Goal: Task Accomplishment & Management: Use online tool/utility

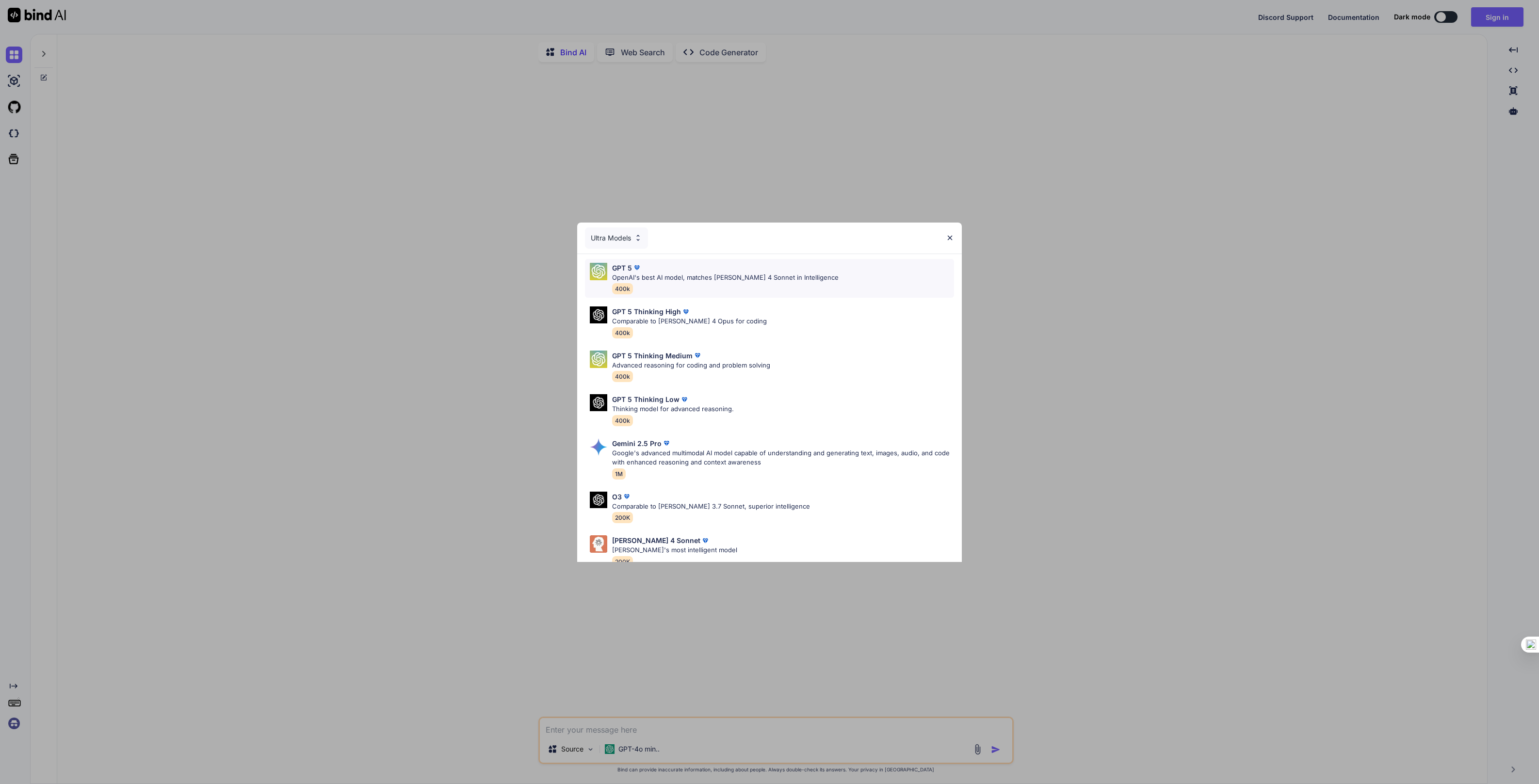
click at [682, 278] on p "OpenAI's best AI model, matches [PERSON_NAME] 4 Sonnet in Intelligence" at bounding box center [725, 278] width 226 height 10
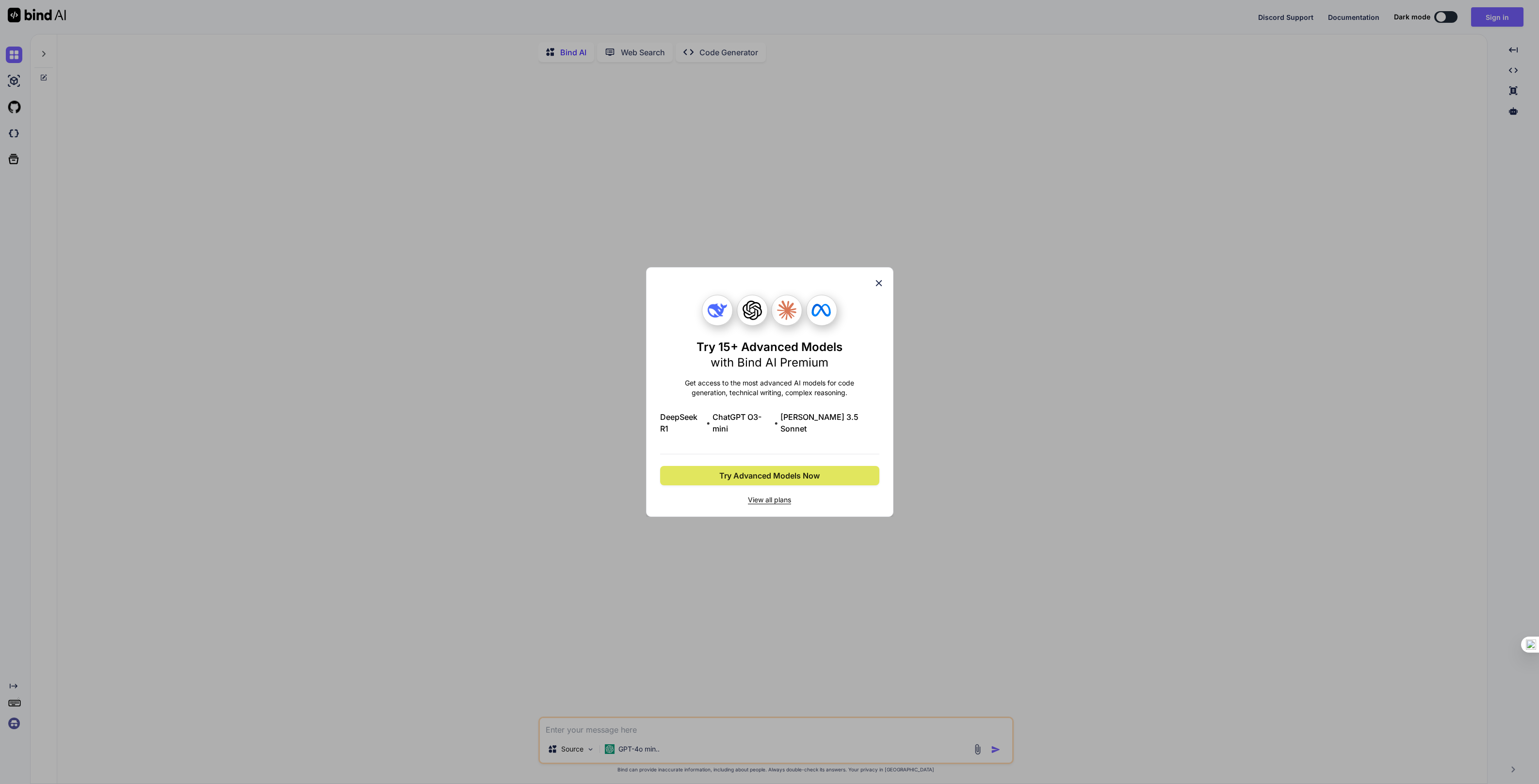
click at [775, 475] on span "Try Advanced Models Now" at bounding box center [770, 475] width 100 height 11
type textarea "x"
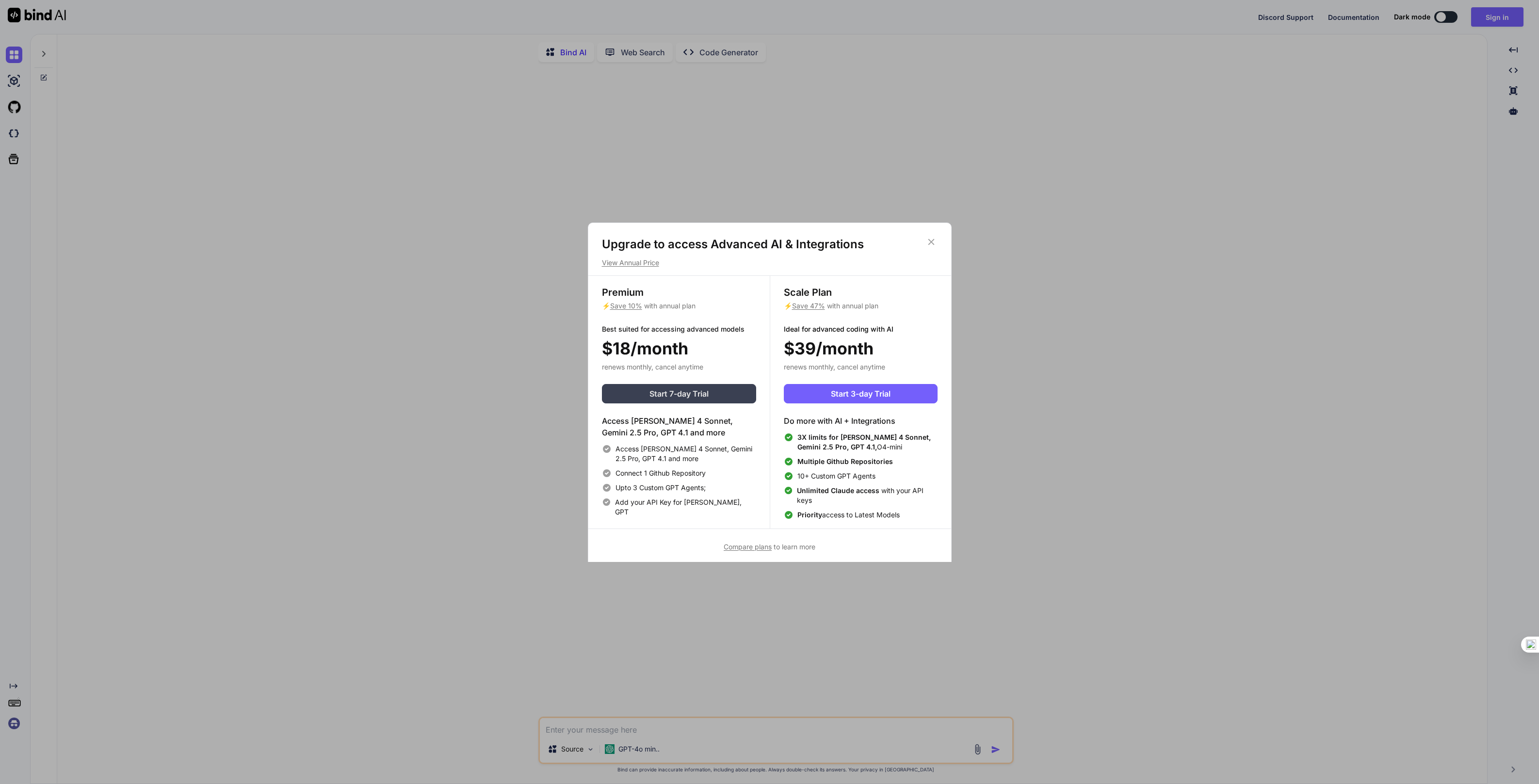
click at [695, 398] on span "Start 7-day Trial" at bounding box center [679, 393] width 59 height 11
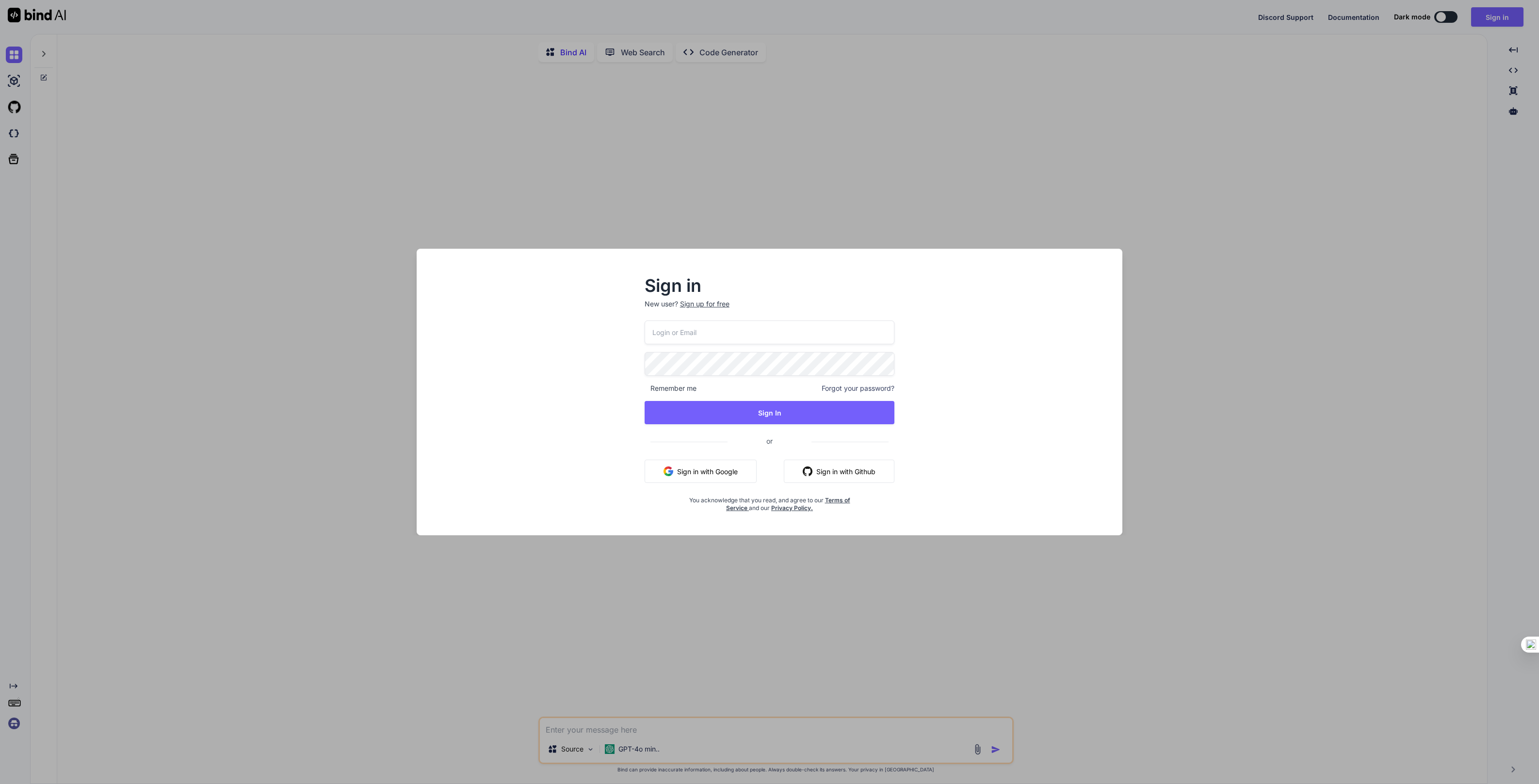
click at [731, 466] on button "Sign in with Google" at bounding box center [701, 471] width 112 height 23
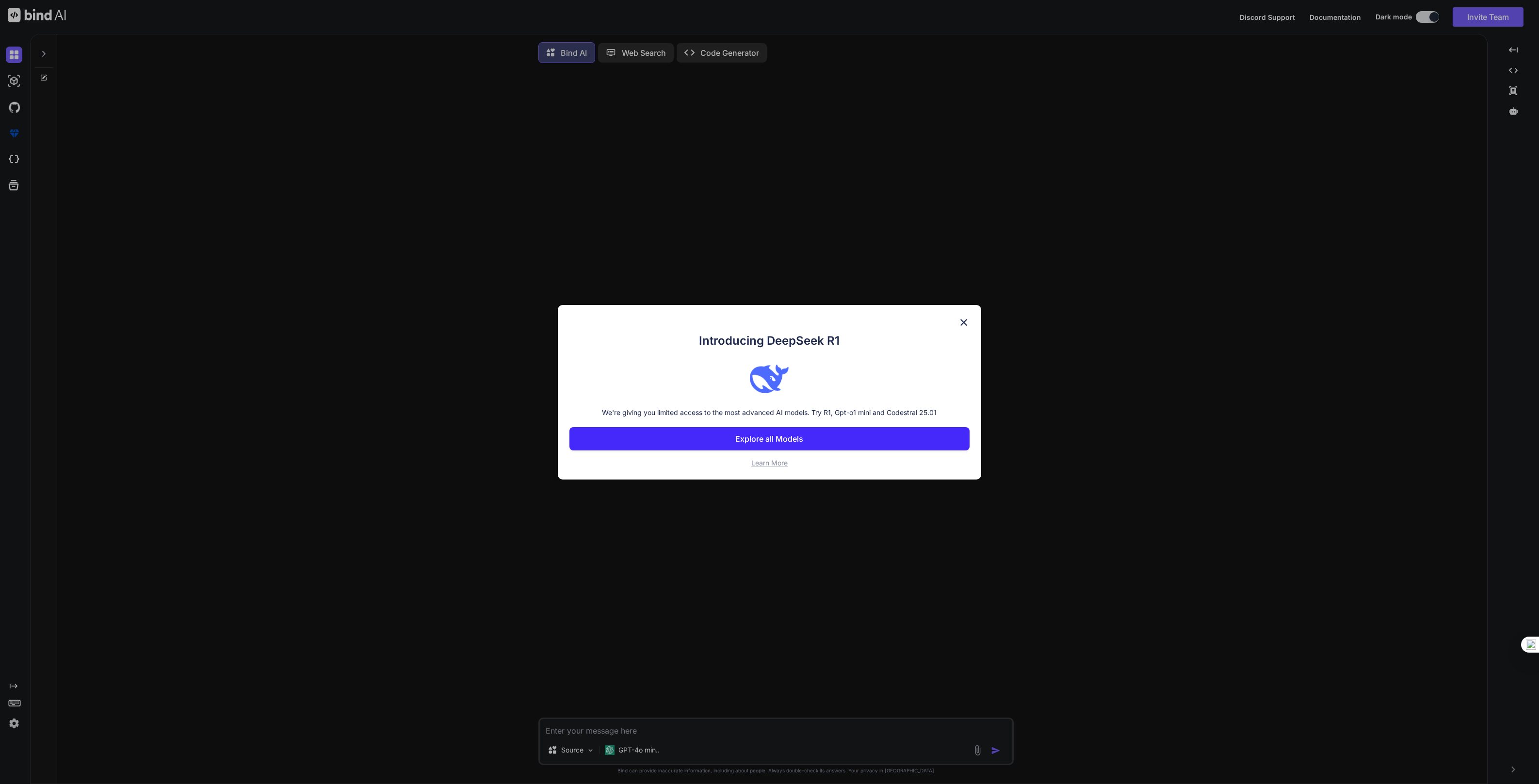
click at [960, 322] on img at bounding box center [963, 322] width 11 height 11
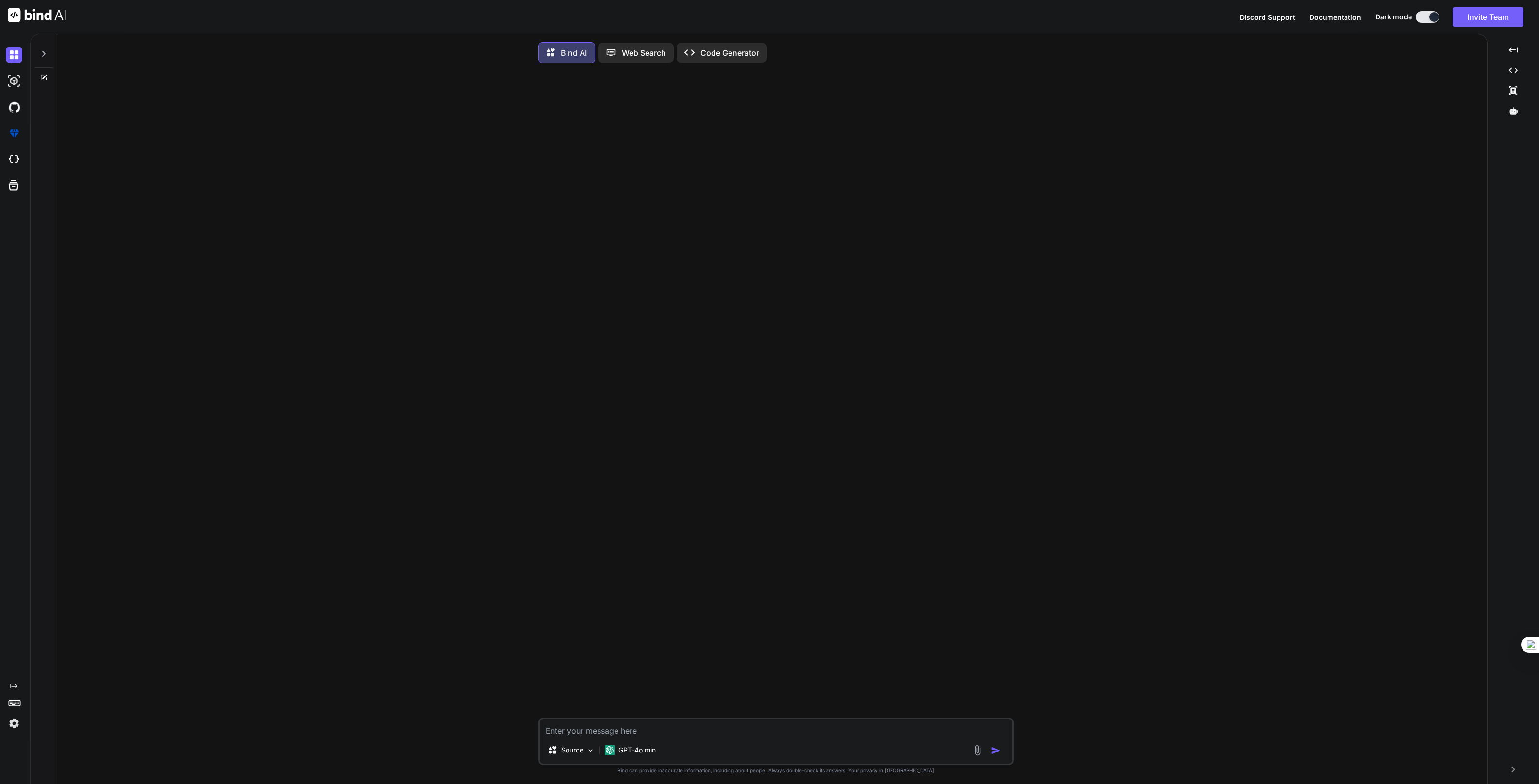
click at [674, 504] on div at bounding box center [777, 394] width 473 height 647
click at [631, 747] on p "GPT-4o min.." at bounding box center [639, 750] width 41 height 10
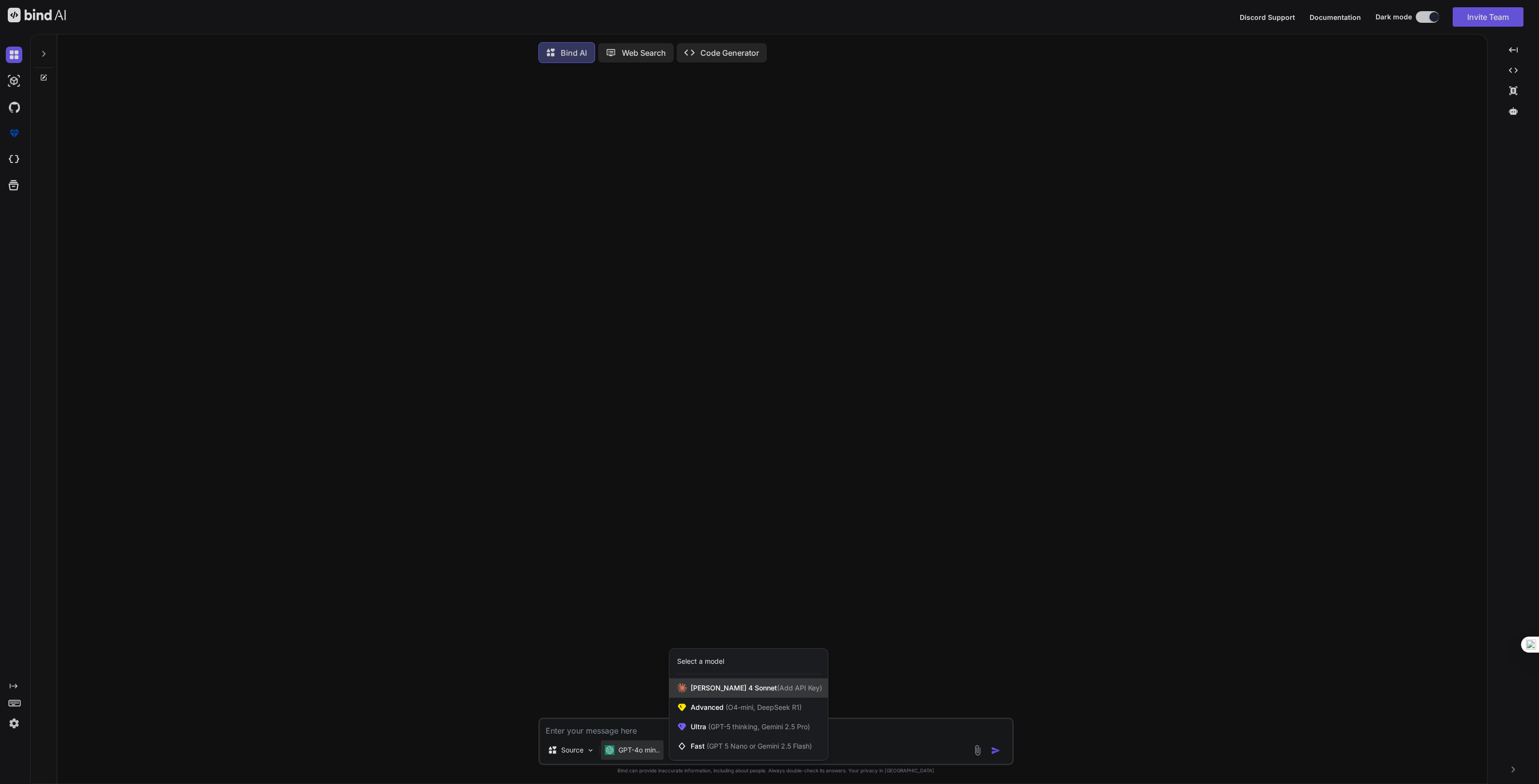
click at [746, 692] on span "Claude 4 Sonnet (Add API Key)" at bounding box center [756, 688] width 131 height 10
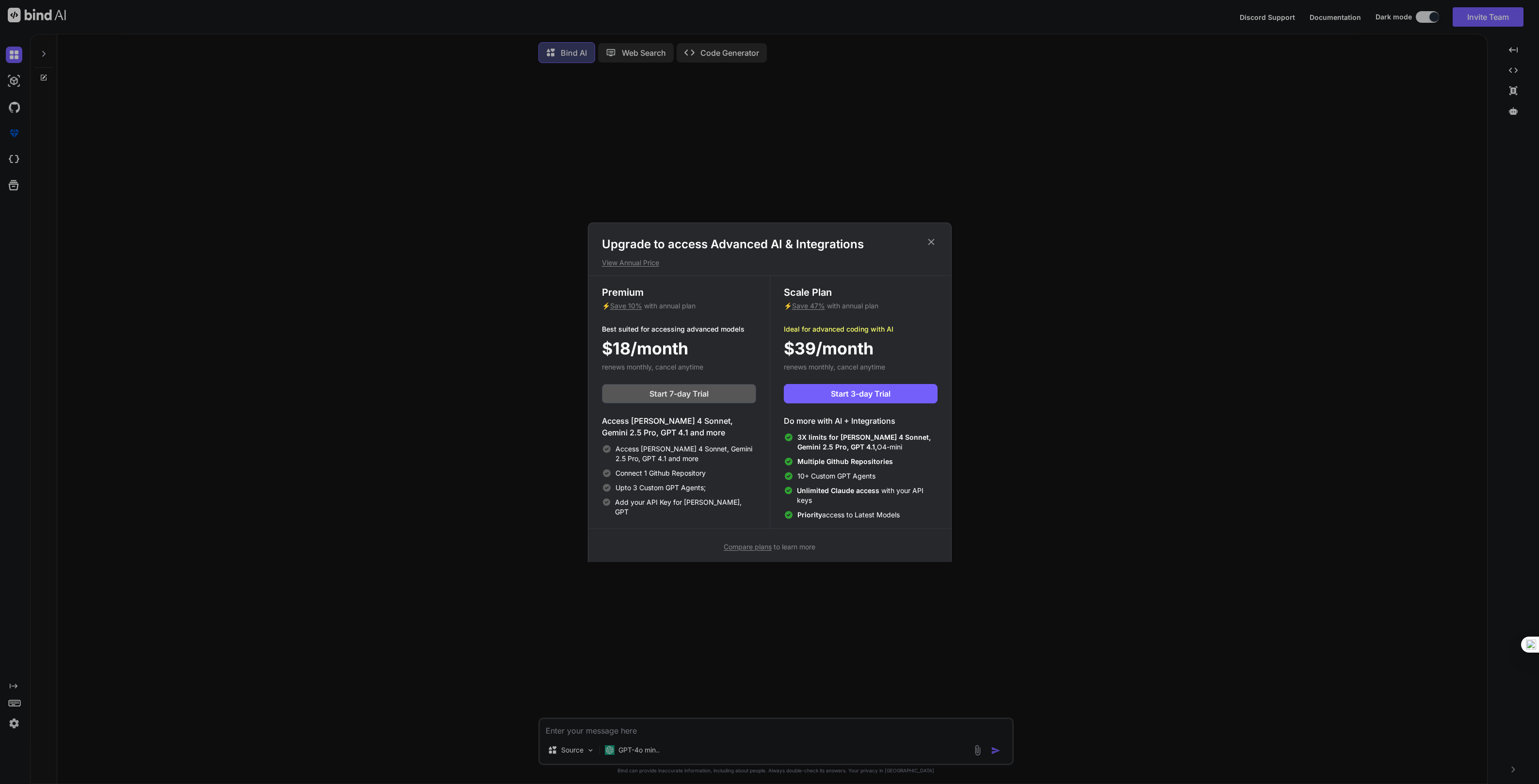
click at [689, 389] on span "Start 7-day Trial" at bounding box center [679, 393] width 59 height 11
click at [688, 398] on span "Start 7-day Trial" at bounding box center [679, 393] width 59 height 11
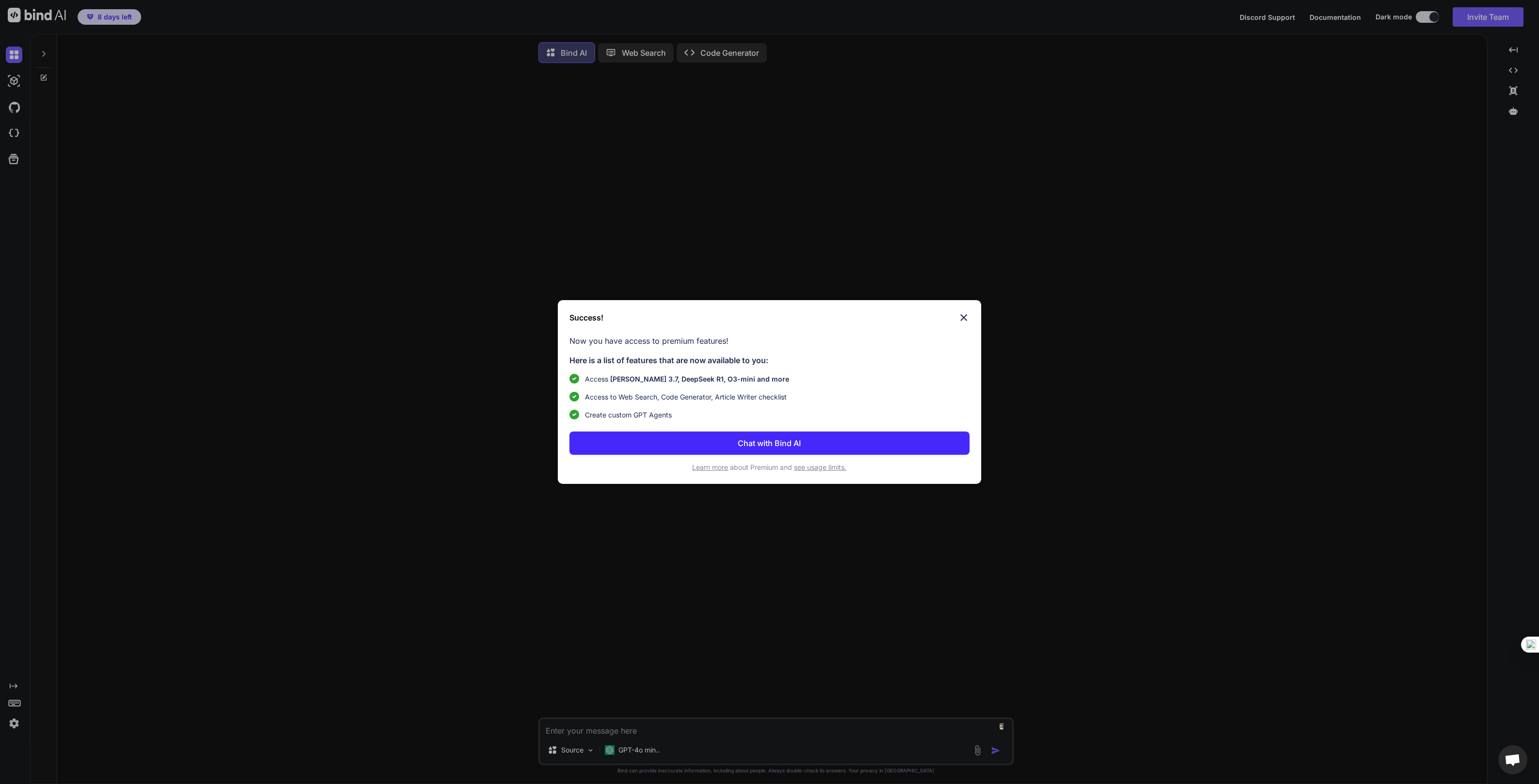
click at [962, 315] on img at bounding box center [963, 317] width 11 height 11
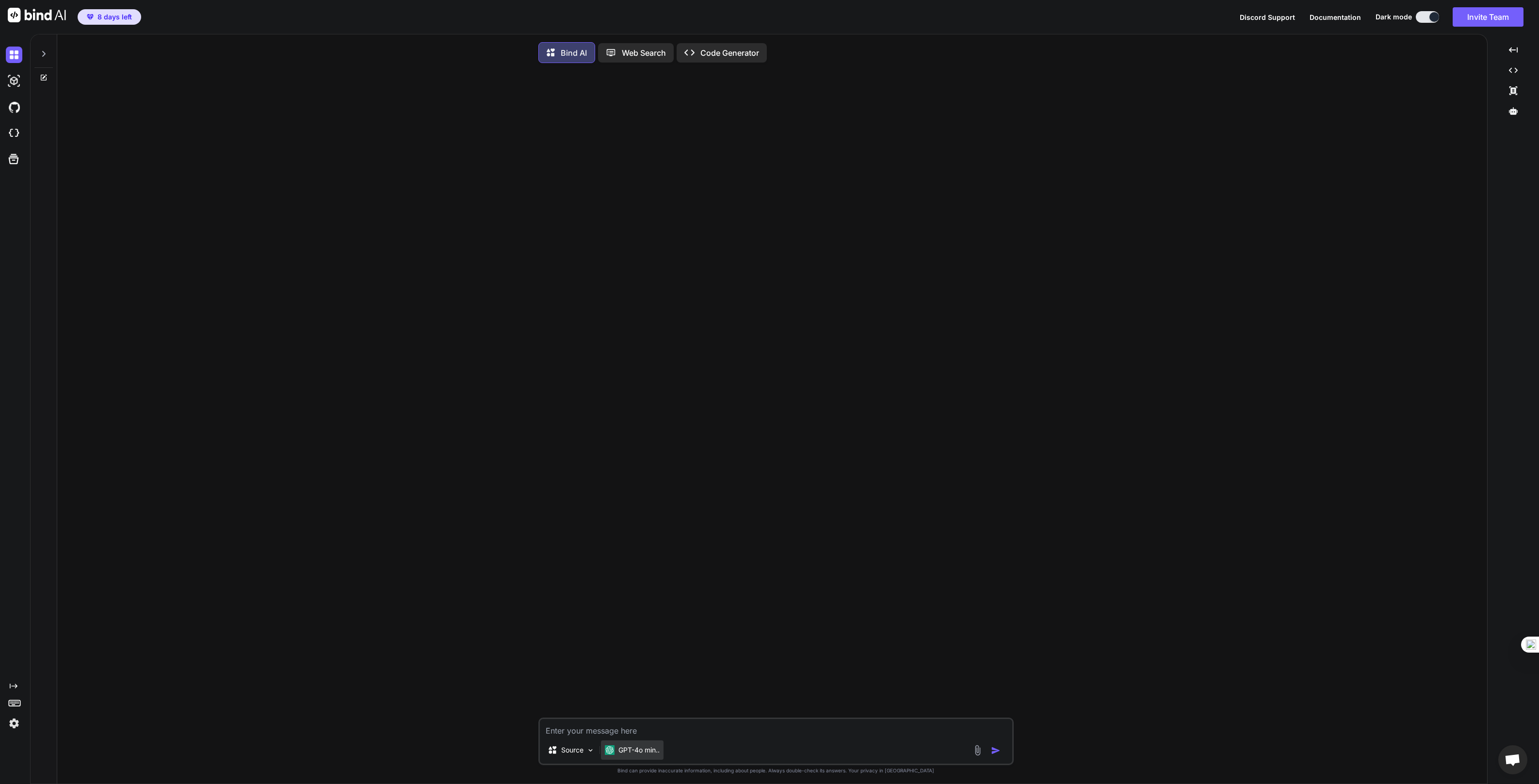
click at [636, 753] on p "GPT-4o min.." at bounding box center [639, 750] width 41 height 10
click at [630, 755] on p "GPT-4o min.." at bounding box center [639, 750] width 41 height 10
click at [571, 758] on div "Source" at bounding box center [571, 750] width 55 height 19
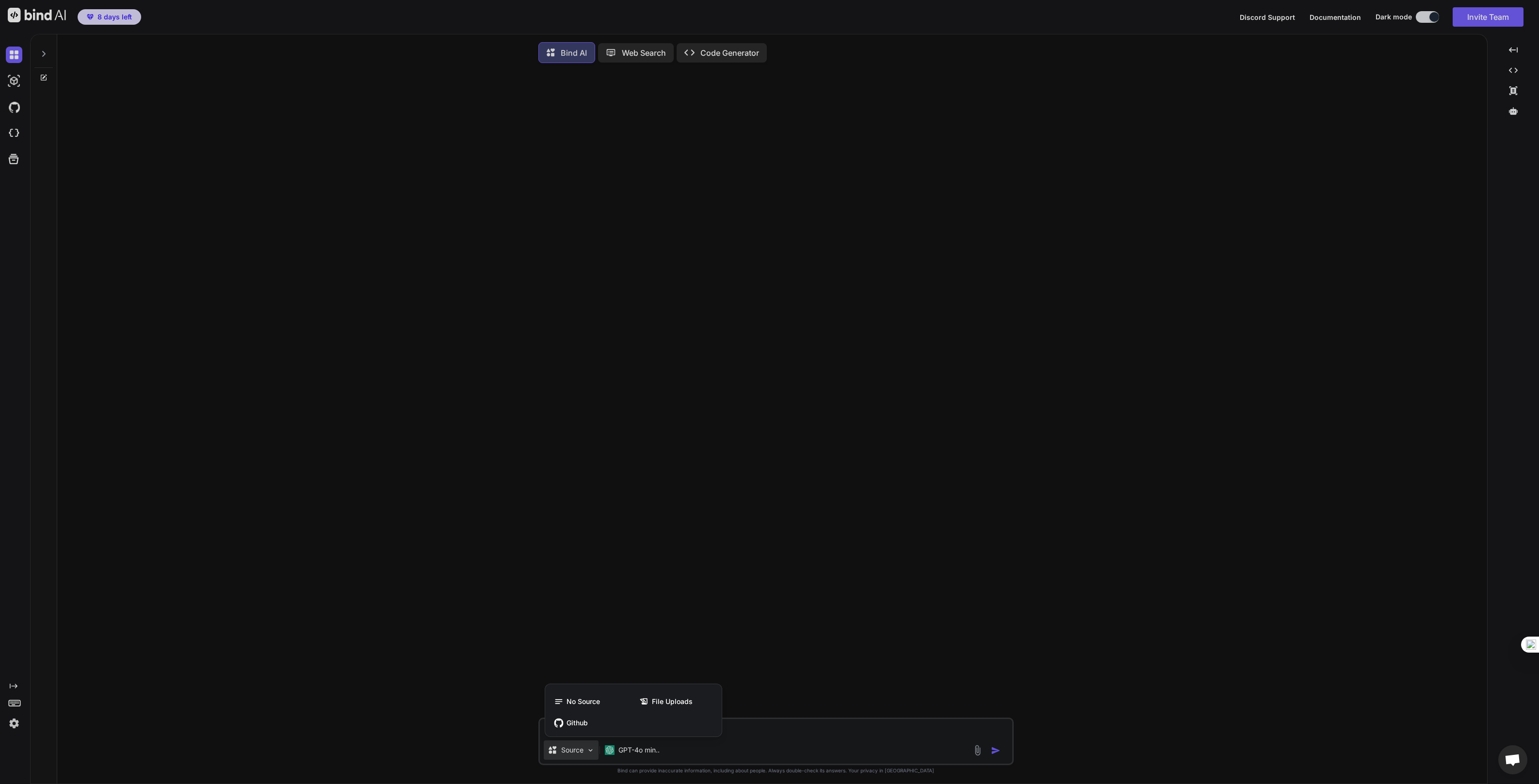
click at [578, 755] on div at bounding box center [770, 392] width 1539 height 784
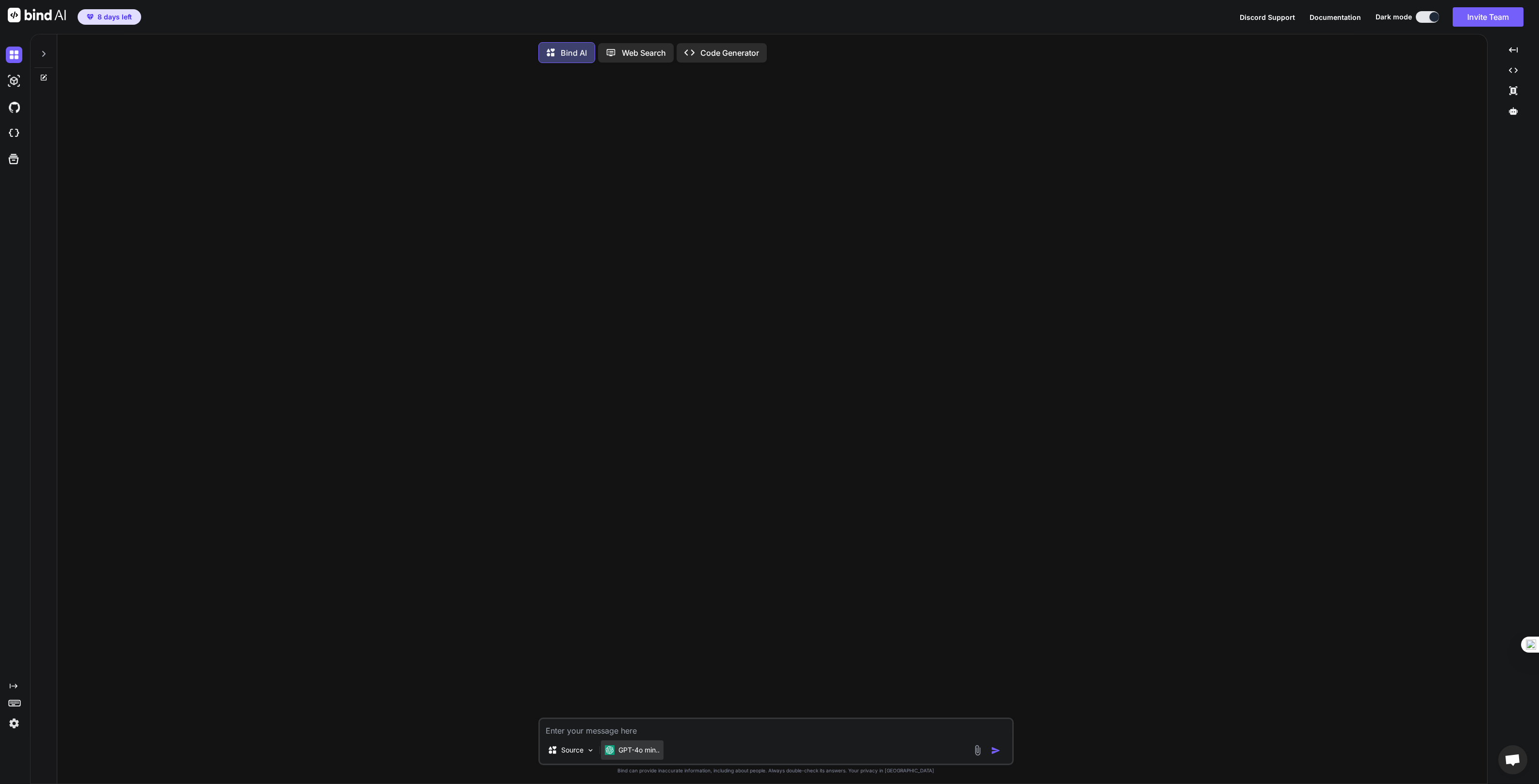
click at [639, 751] on p "GPT-4o min.." at bounding box center [639, 750] width 41 height 10
click at [656, 752] on p "GPT-4o min.." at bounding box center [639, 750] width 41 height 10
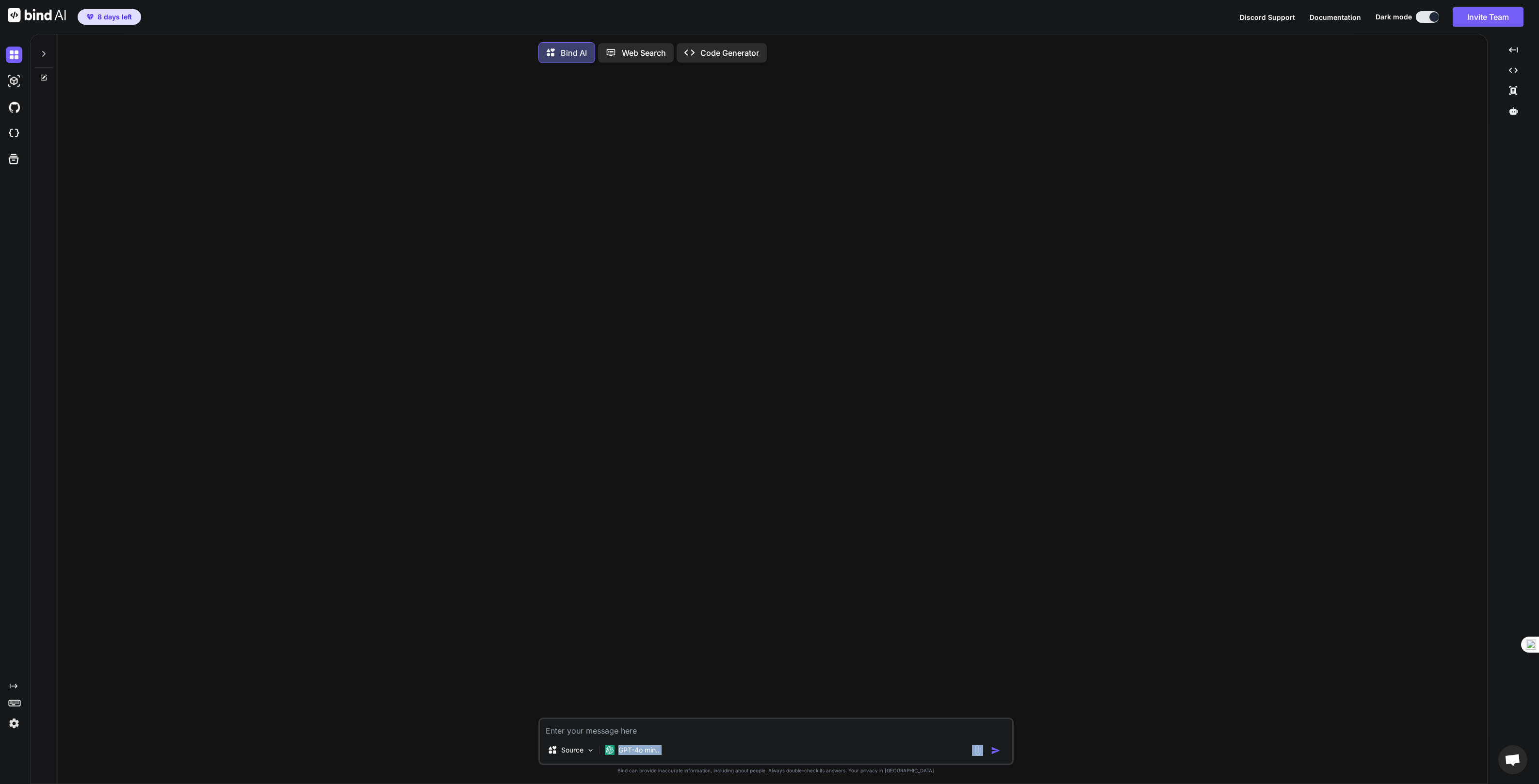
click at [666, 751] on div "Source GPT-4o min.." at bounding box center [776, 752] width 473 height 23
click at [1344, 231] on div "Source GPT-4o min.. Created with Bind Always check its answers. Privacy in Bind…" at bounding box center [776, 428] width 1422 height 715
click at [670, 391] on div at bounding box center [777, 394] width 473 height 647
click at [715, 56] on p "Code Generator" at bounding box center [729, 53] width 59 height 11
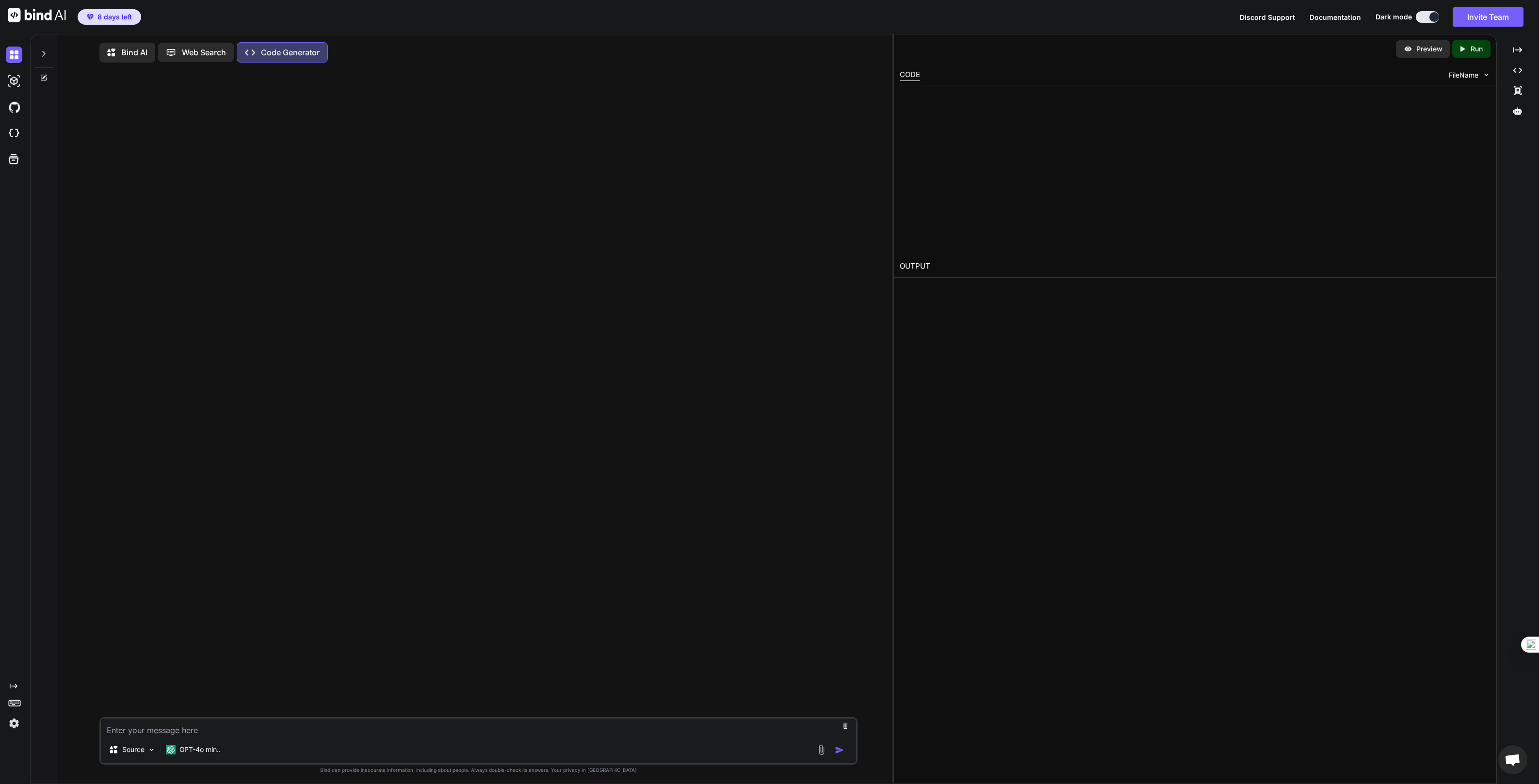
click at [131, 52] on p "Bind AI" at bounding box center [134, 52] width 26 height 11
click at [204, 754] on p "GPT-4o min.." at bounding box center [200, 750] width 41 height 10
click at [200, 754] on p "GPT-4o min.." at bounding box center [200, 750] width 41 height 10
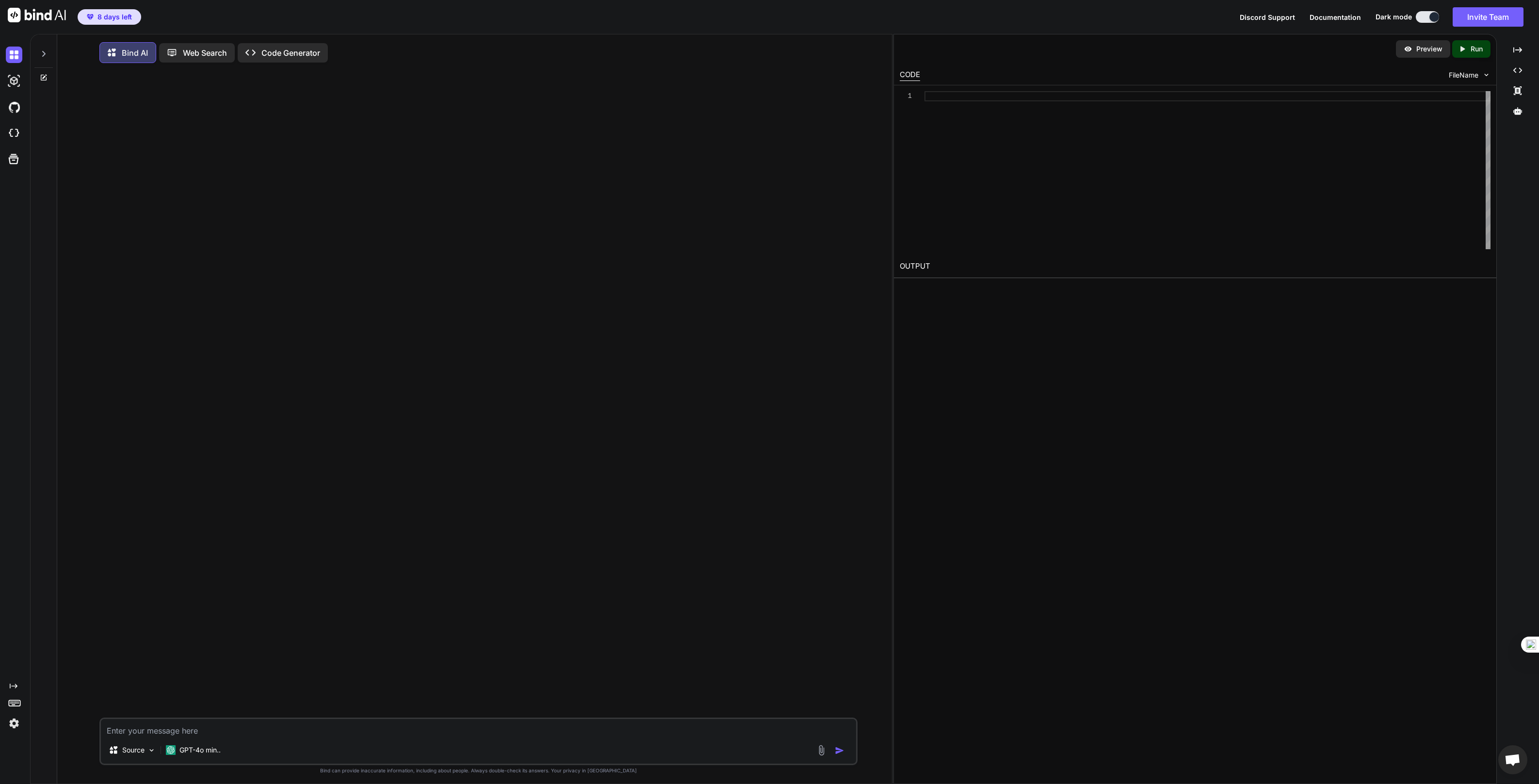
click at [11, 94] on div at bounding box center [16, 107] width 20 height 26
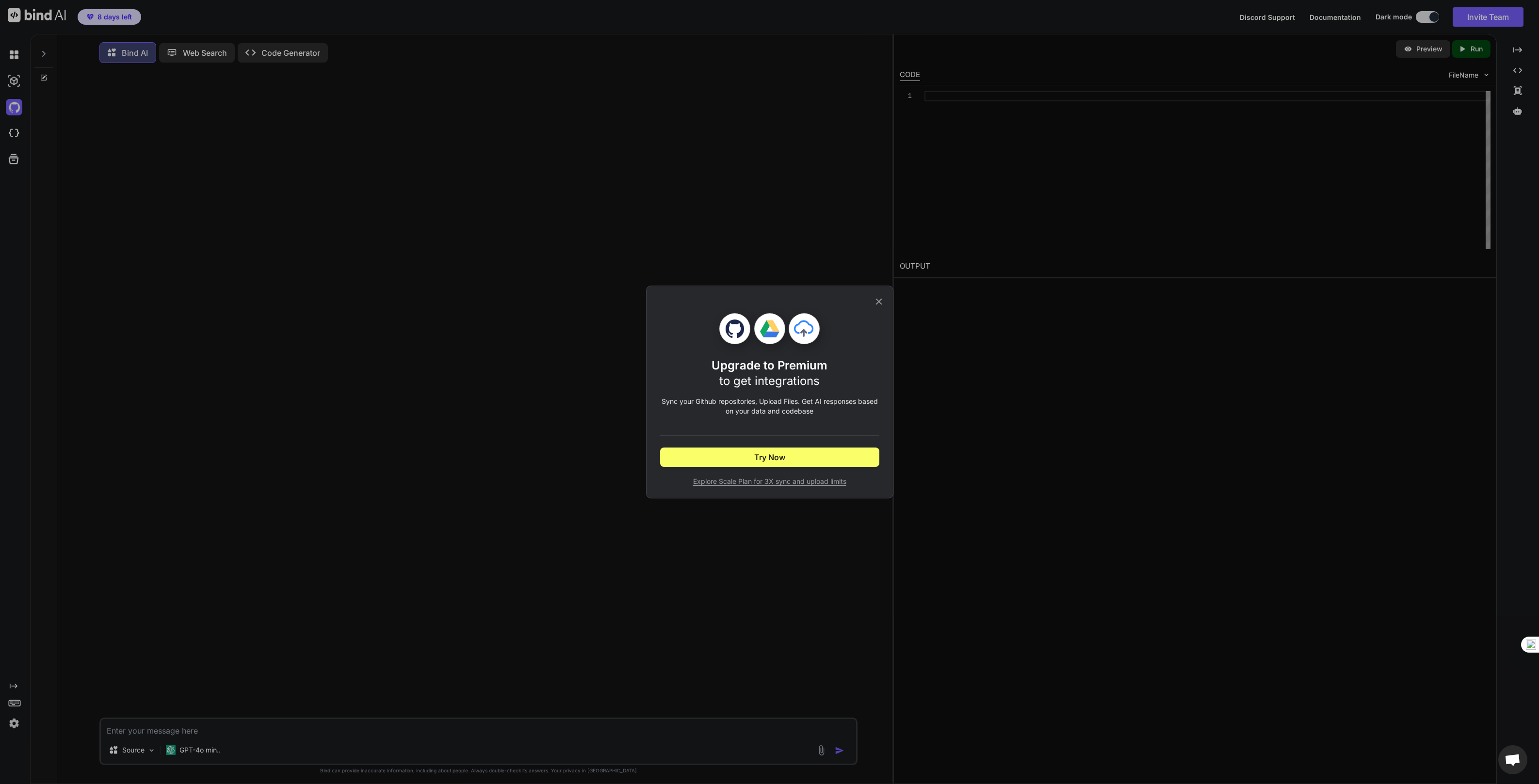
click at [66, 296] on div "Upgrade to Premium to get integrations Sync your Github repositories, Upload Fi…" at bounding box center [770, 392] width 1539 height 784
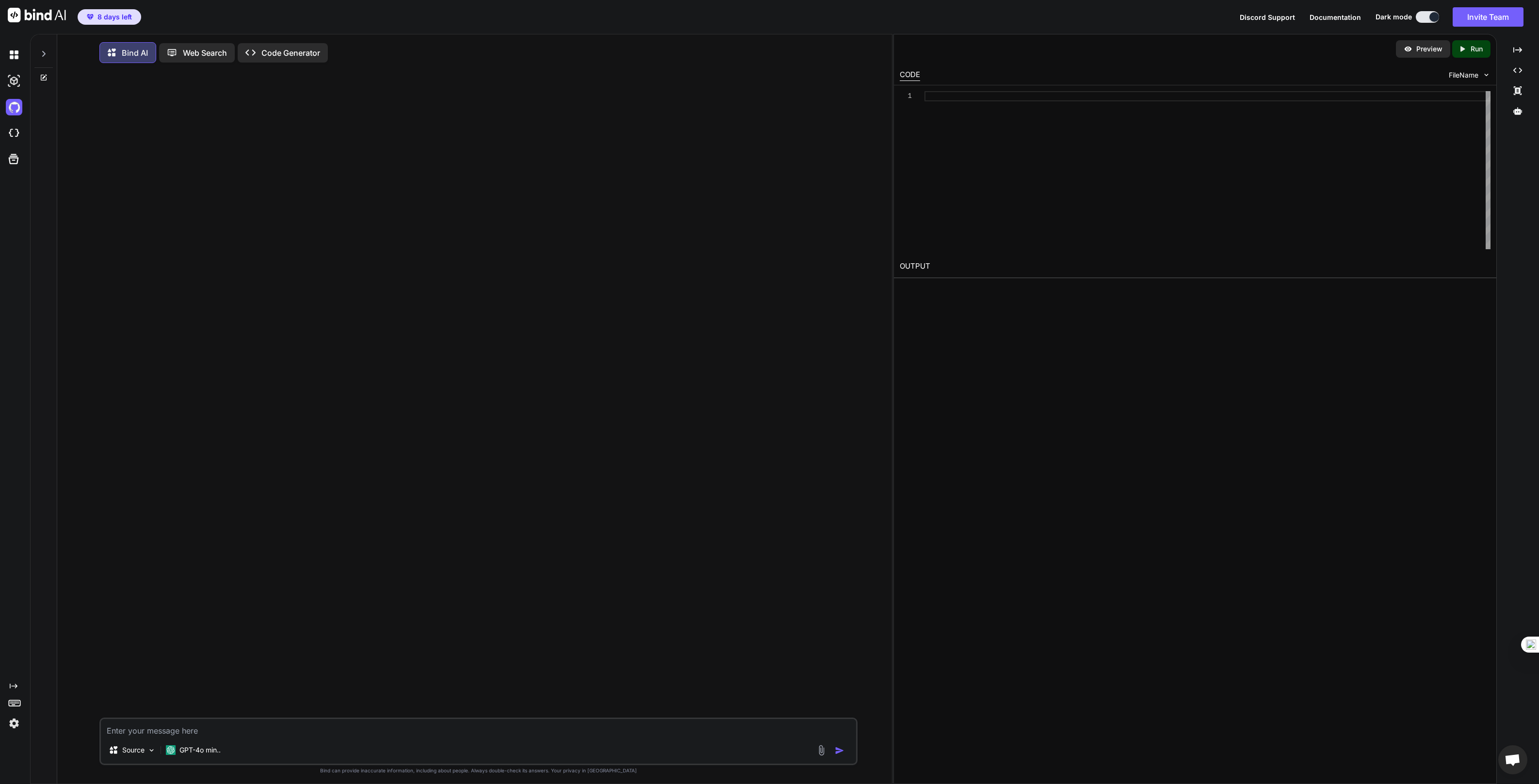
click at [16, 725] on img at bounding box center [14, 723] width 17 height 17
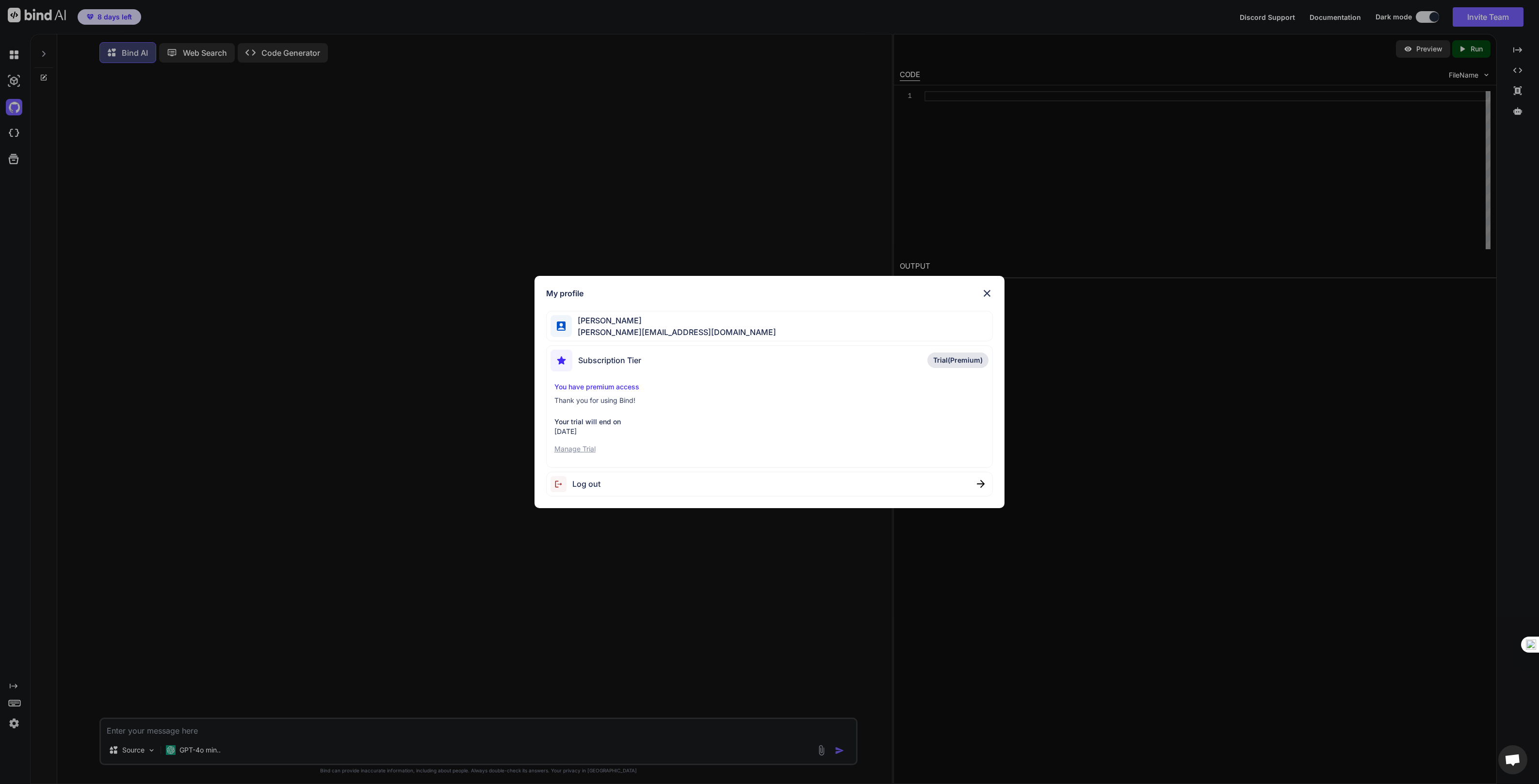
click at [566, 451] on p "Manage Trial" at bounding box center [770, 449] width 431 height 10
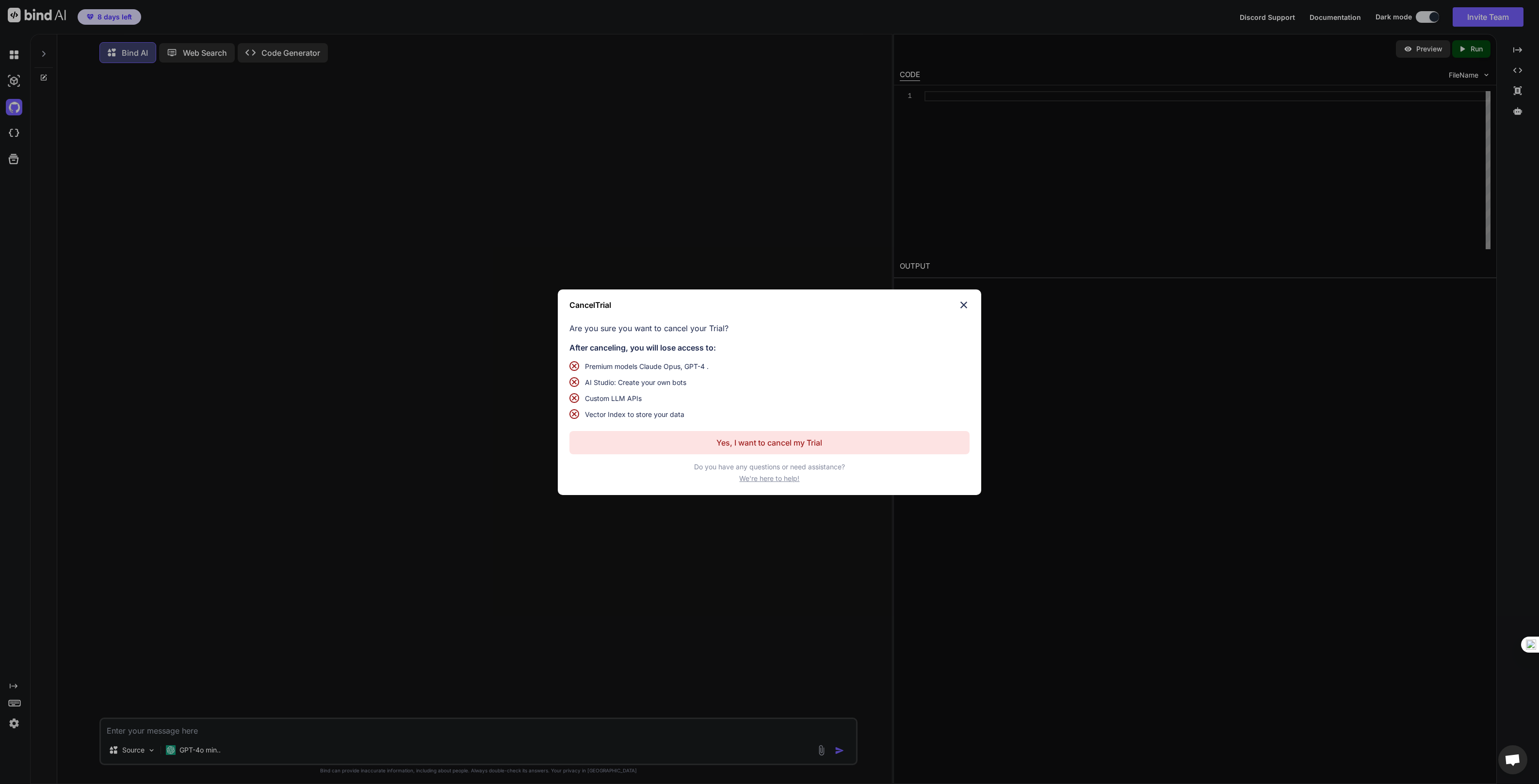
click at [965, 303] on img at bounding box center [963, 305] width 11 height 11
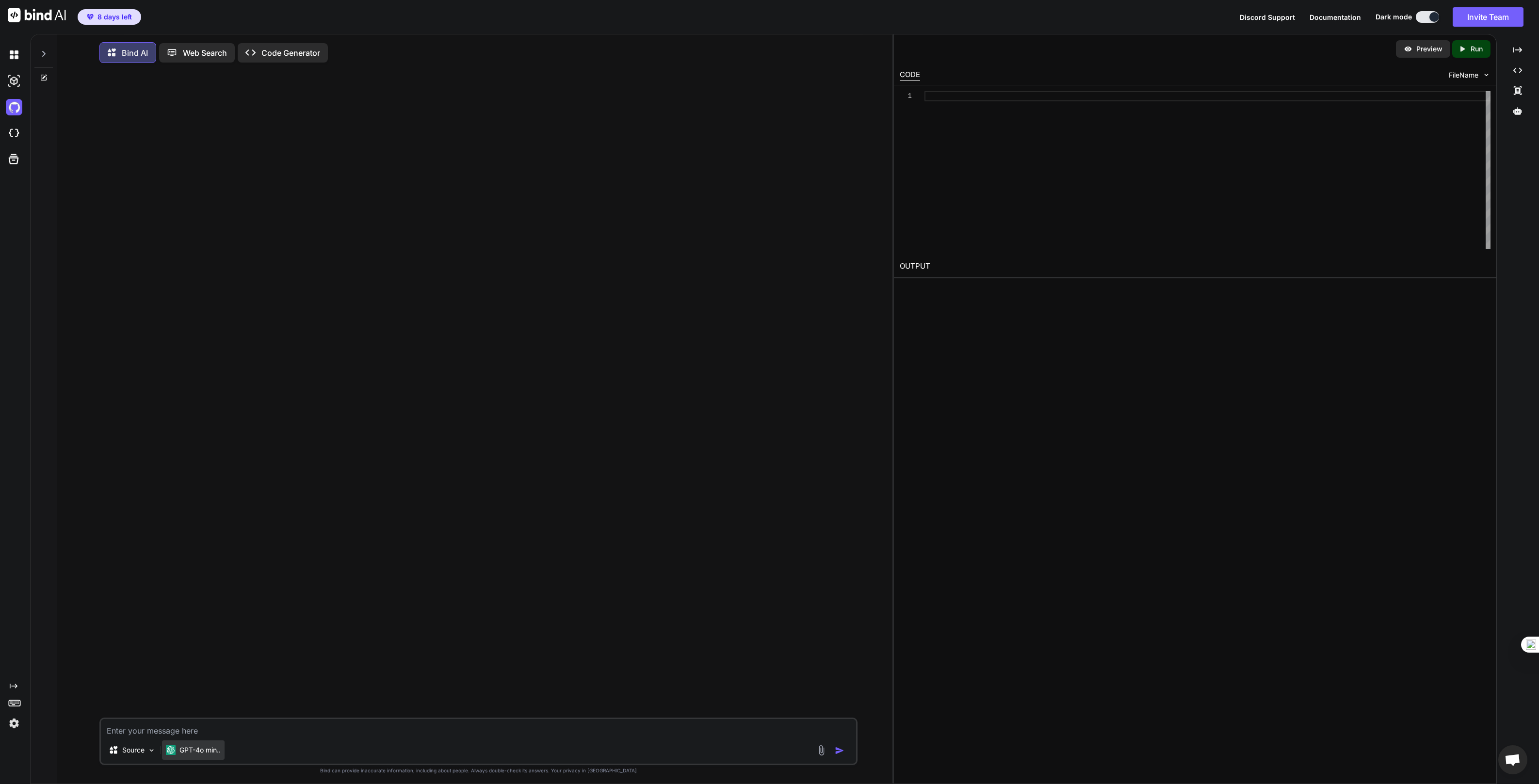
click at [199, 759] on div "GPT-4o min.." at bounding box center [193, 750] width 63 height 19
click at [200, 759] on div "GPT-4o min.." at bounding box center [193, 750] width 63 height 19
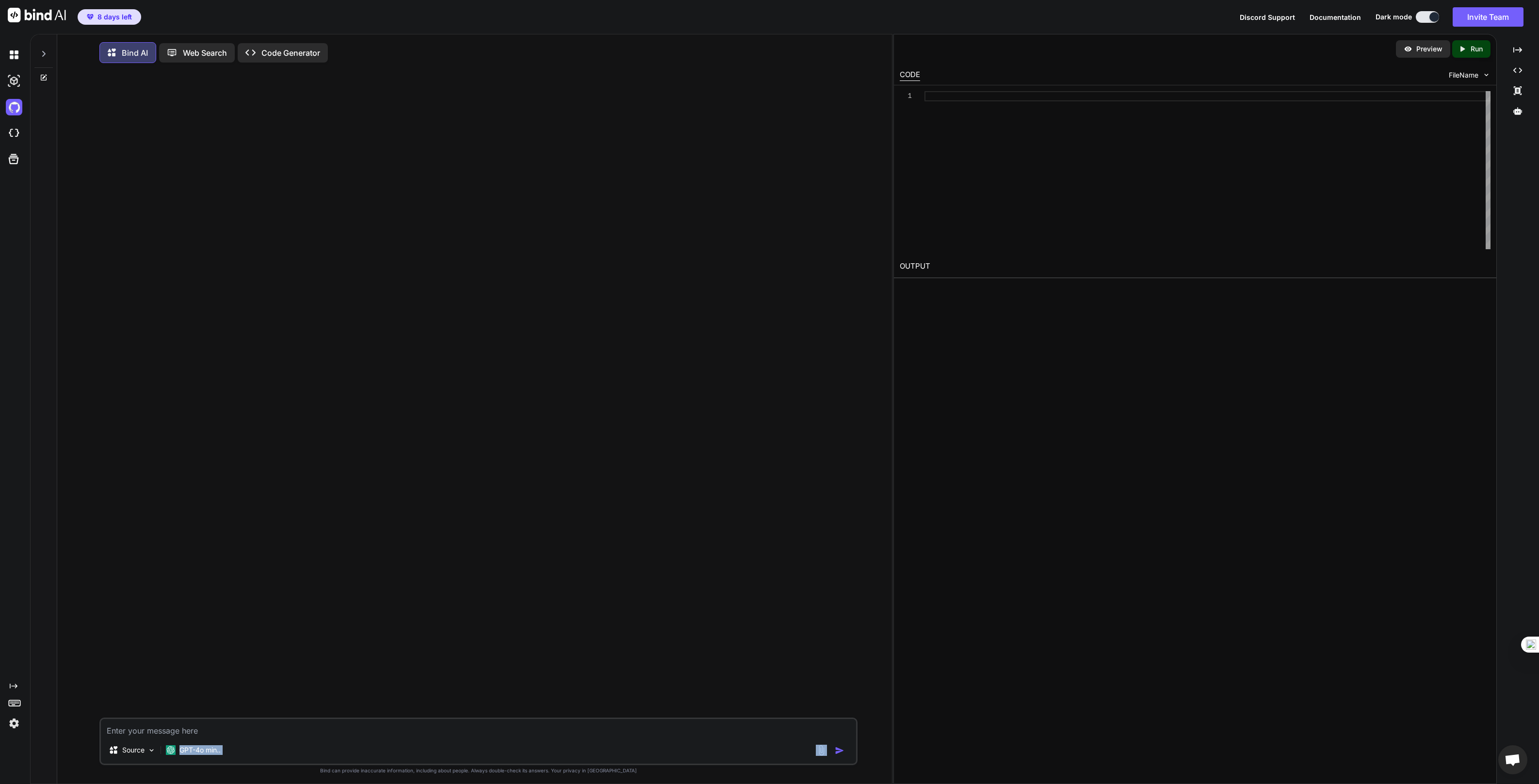
click at [229, 746] on div "Source GPT-4o min.." at bounding box center [479, 752] width 755 height 23
click at [169, 749] on img at bounding box center [171, 750] width 10 height 10
click at [16, 58] on img at bounding box center [14, 55] width 17 height 17
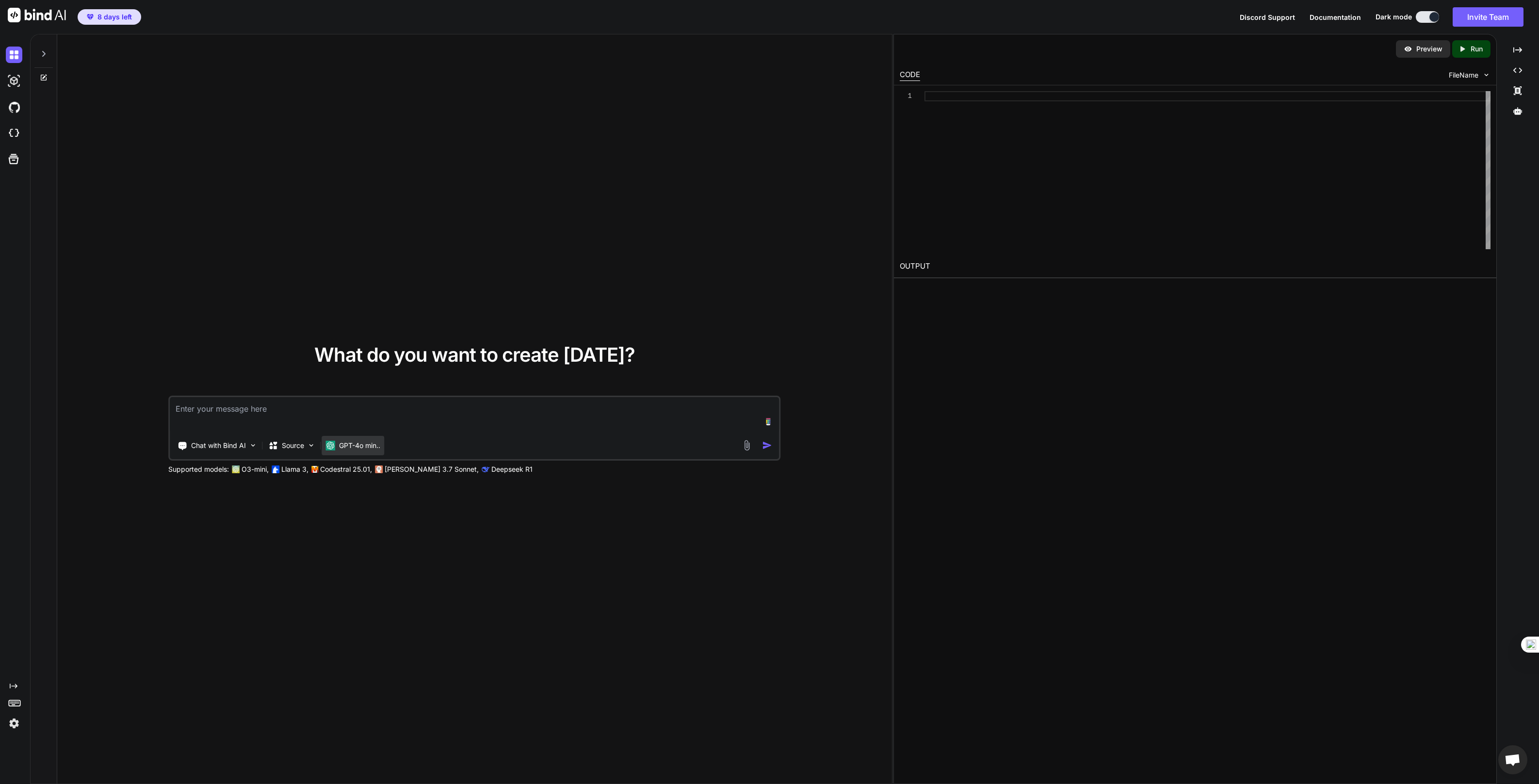
click at [336, 439] on div "GPT-4o min.." at bounding box center [352, 445] width 63 height 19
click at [353, 442] on p "GPT-4o min.." at bounding box center [359, 445] width 41 height 10
click at [310, 442] on img at bounding box center [311, 445] width 8 height 8
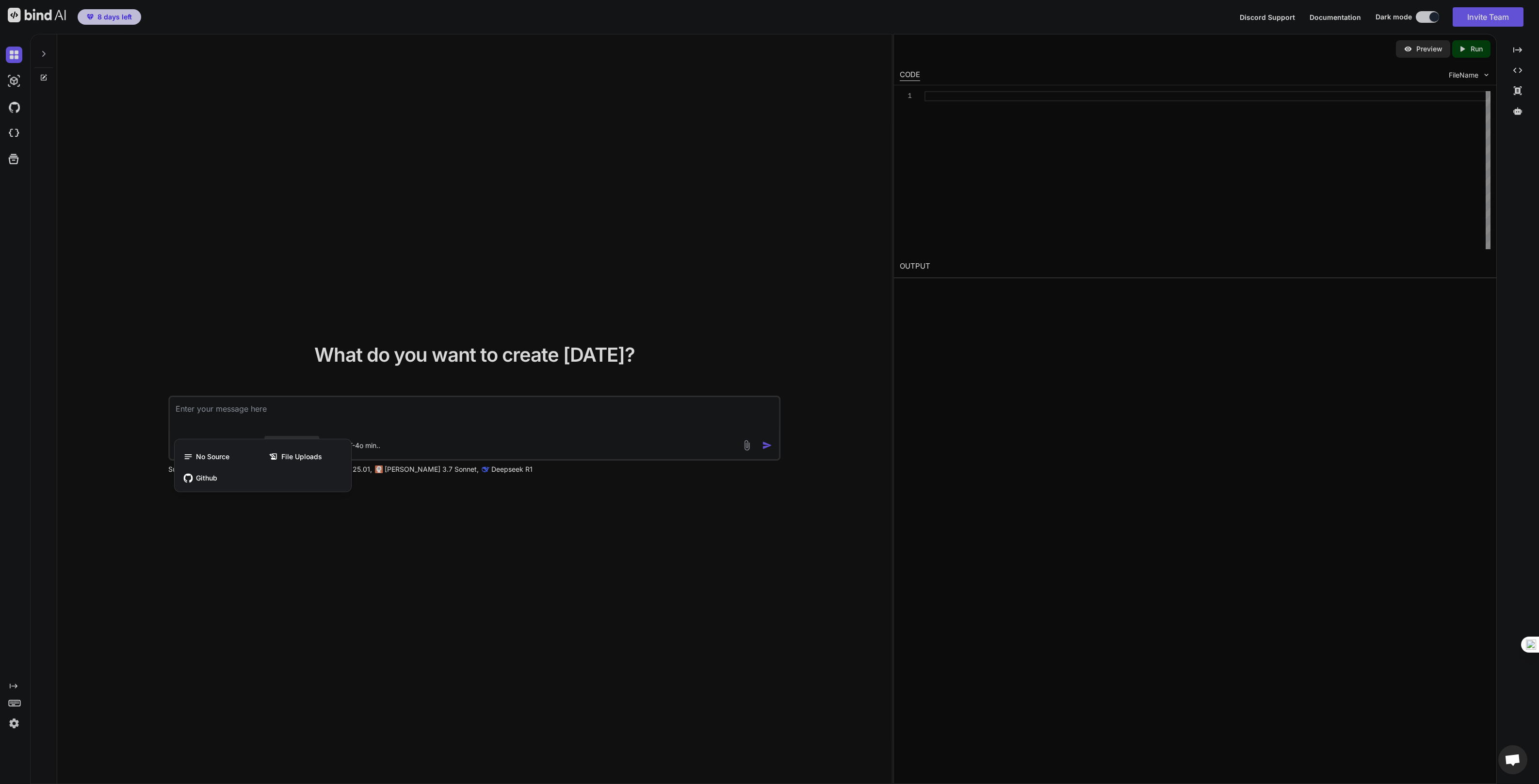
click at [243, 612] on div at bounding box center [770, 392] width 1539 height 784
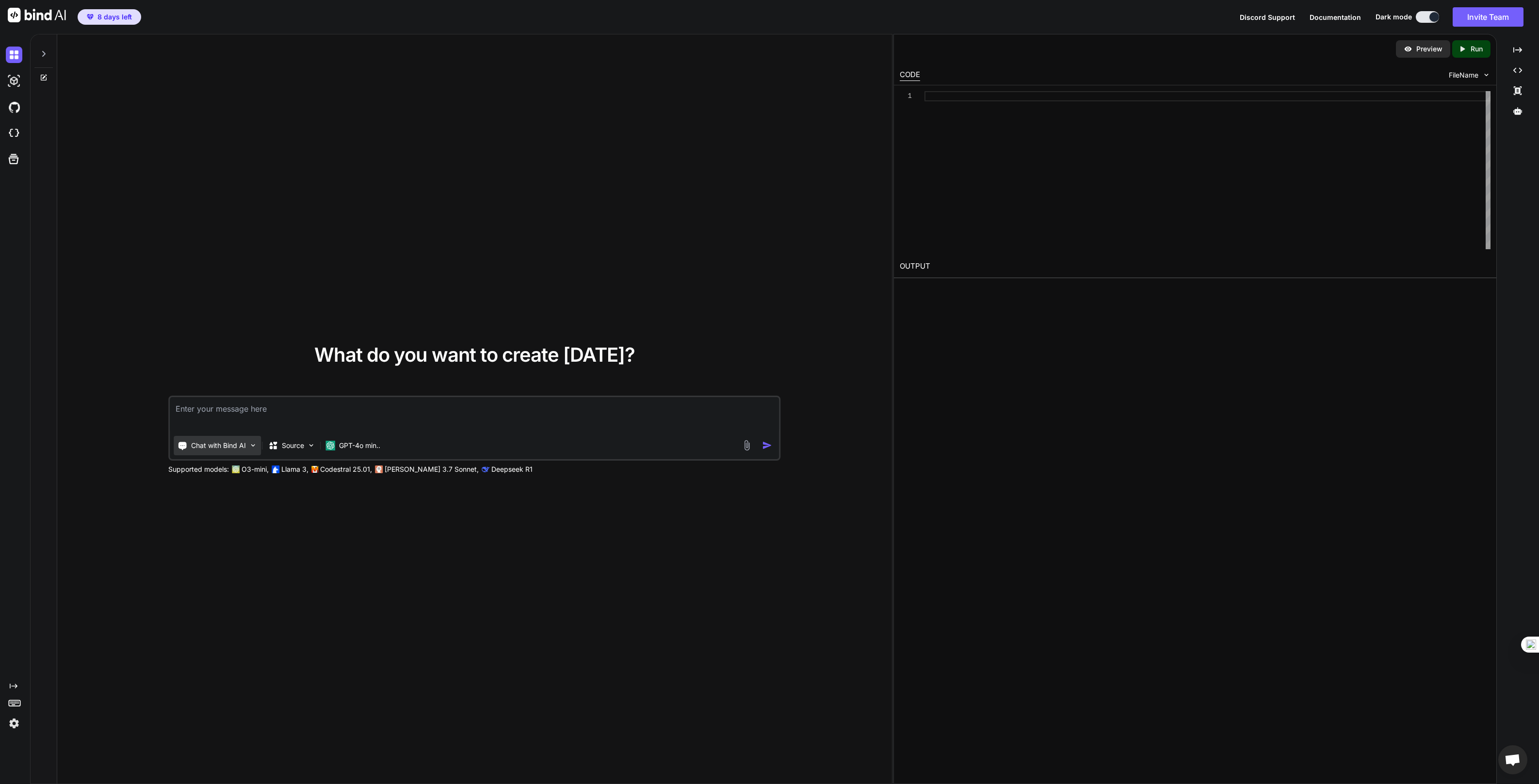
click at [234, 453] on div "Chat with Bind AI" at bounding box center [217, 445] width 87 height 19
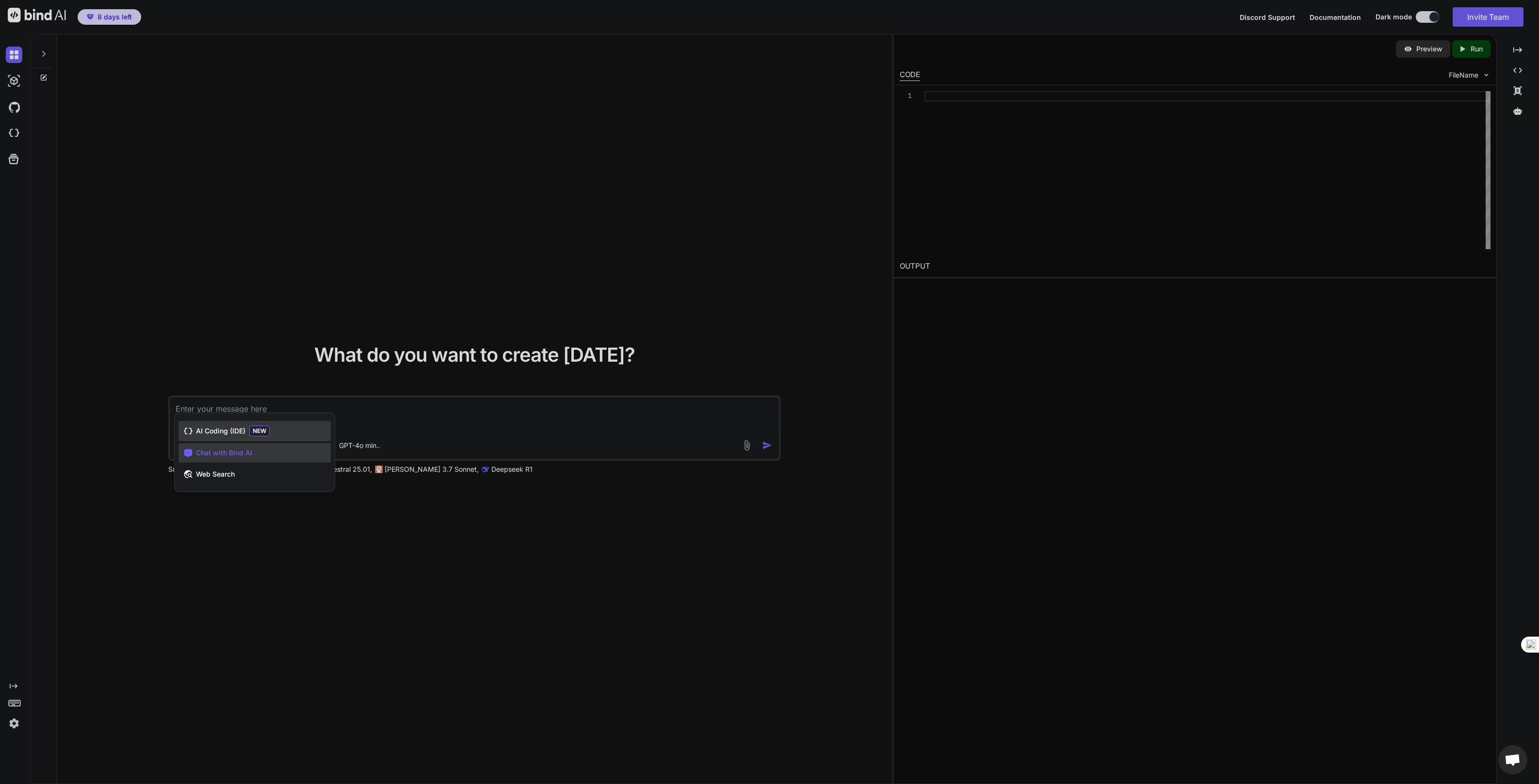
click at [233, 434] on span "AI Coding (IDE)" at bounding box center [220, 431] width 50 height 10
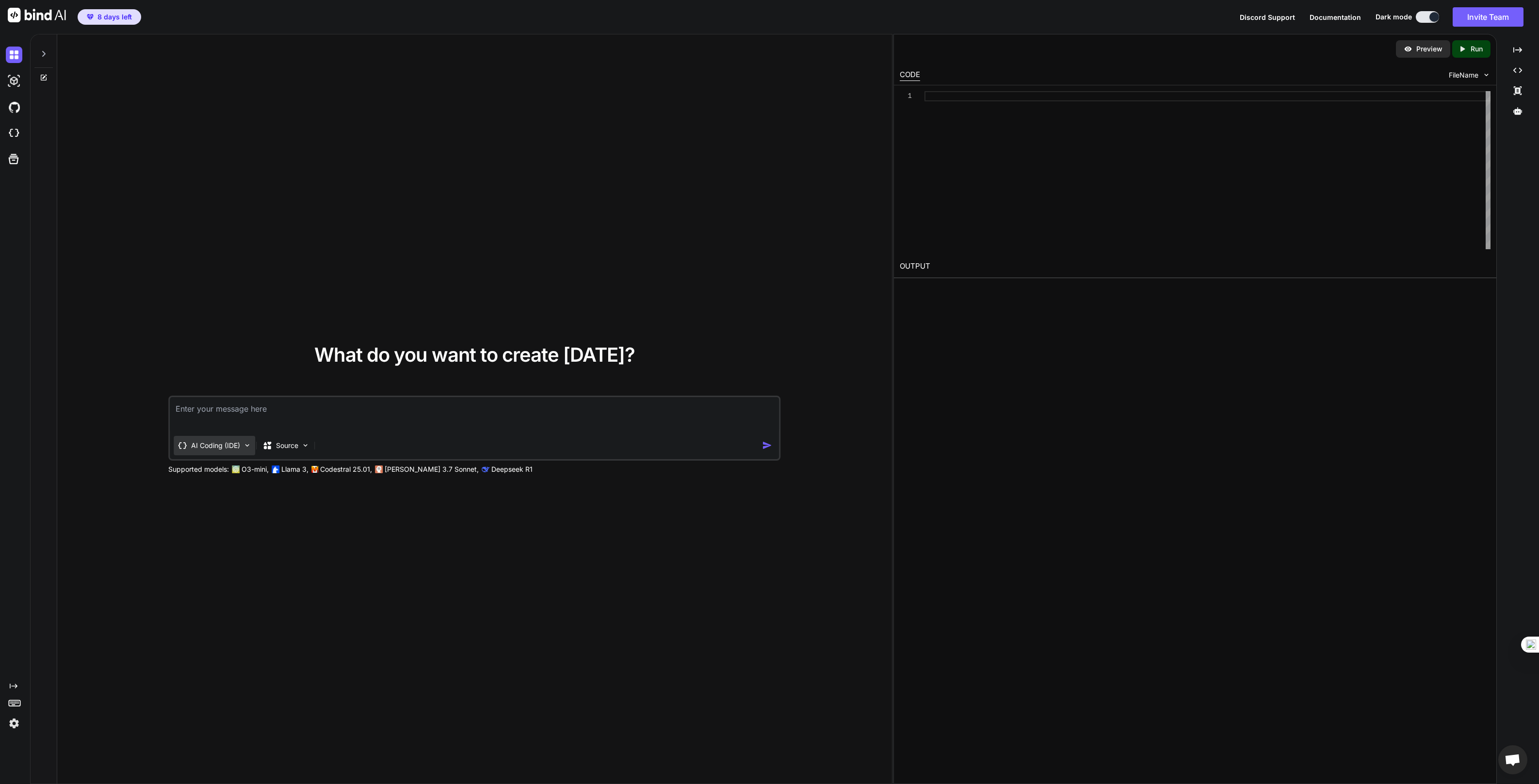
click at [207, 450] on p "AI Coding (IDE)" at bounding box center [216, 445] width 49 height 10
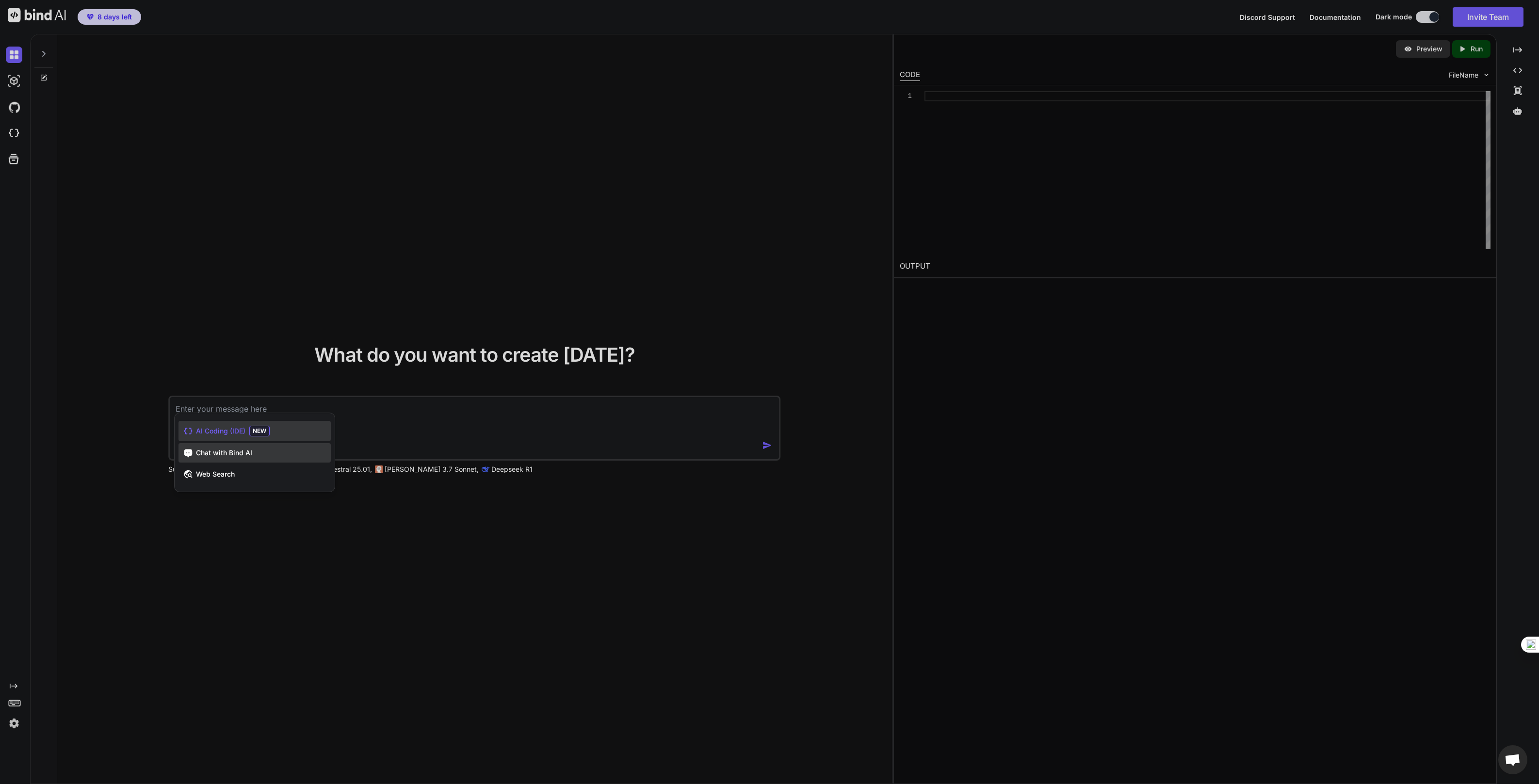
click at [225, 457] on div "Chat with Bind AI" at bounding box center [255, 453] width 152 height 19
type textarea "x"
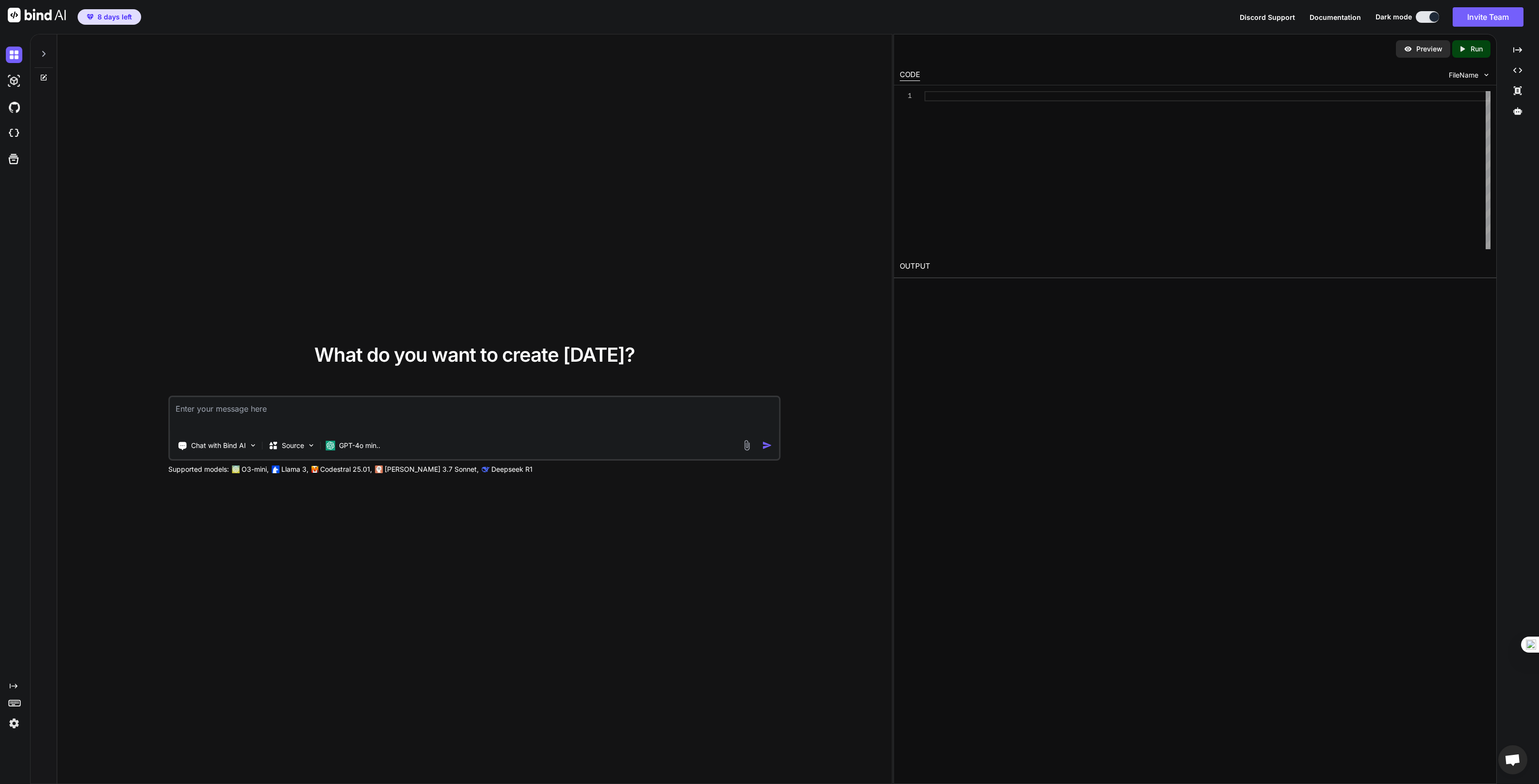
click at [420, 471] on p "Claude 3.7 Sonnet," at bounding box center [431, 469] width 94 height 10
click at [385, 472] on div "Supported models: O3-mini, Llama 3, Codestral 25.01, Claude 3.7 Sonnet, Deepsee…" at bounding box center [411, 469] width 485 height 10
click at [323, 444] on div "GPT-4o min.." at bounding box center [352, 445] width 63 height 19
click at [345, 447] on p "GPT-4o min.." at bounding box center [359, 445] width 41 height 10
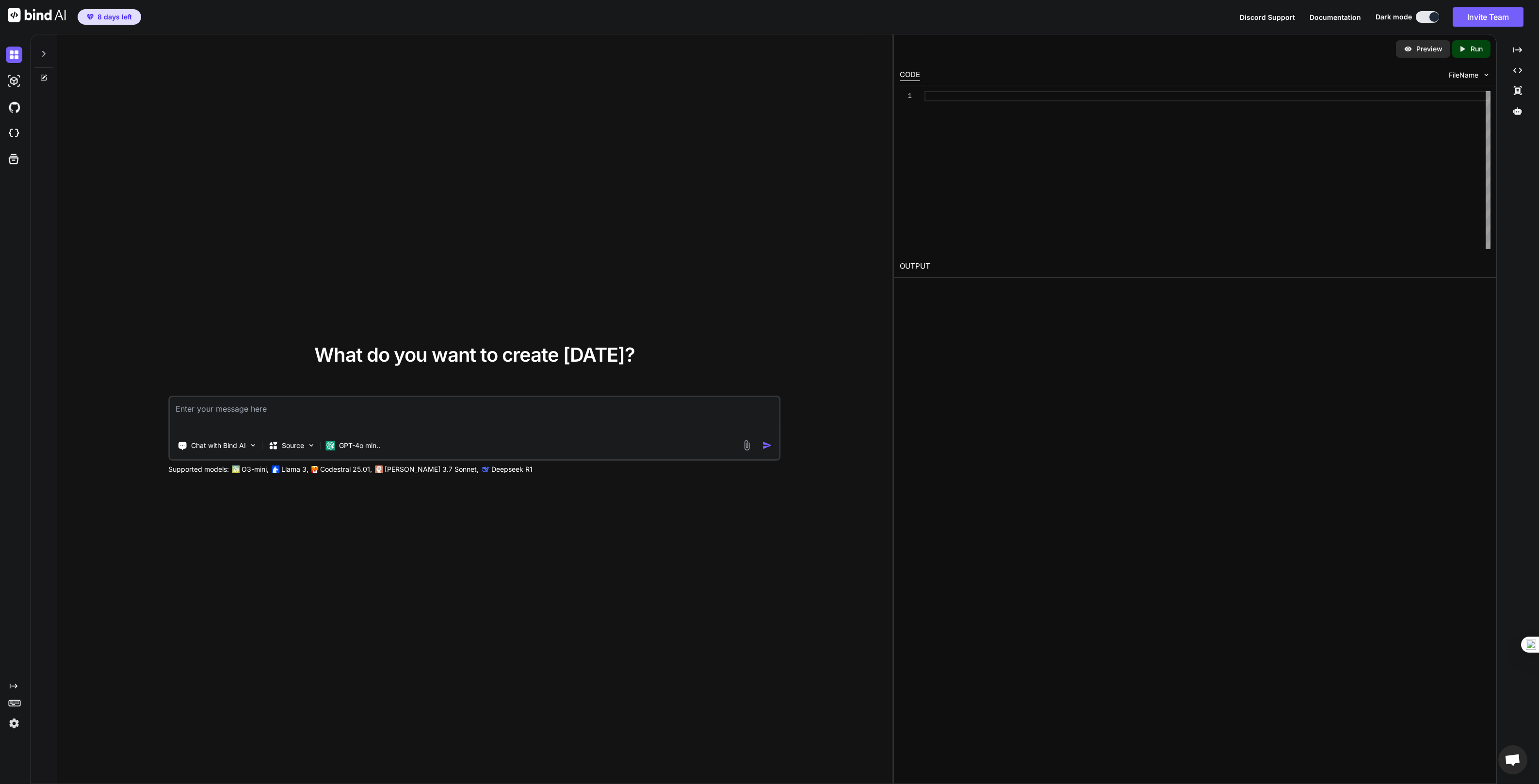
click at [344, 561] on div "What do you want to create today? Chat with Bind AI Source GPT-4o min.. Support…" at bounding box center [474, 410] width 835 height 750
click at [398, 470] on p "Claude 3.7 Sonnet," at bounding box center [431, 469] width 94 height 10
click at [429, 470] on p "Claude 3.7 Sonnet," at bounding box center [431, 469] width 94 height 10
click at [347, 475] on div "What do you want to create today? Chat with Bind AI Source GPT-4o min.. Support…" at bounding box center [474, 410] width 835 height 750
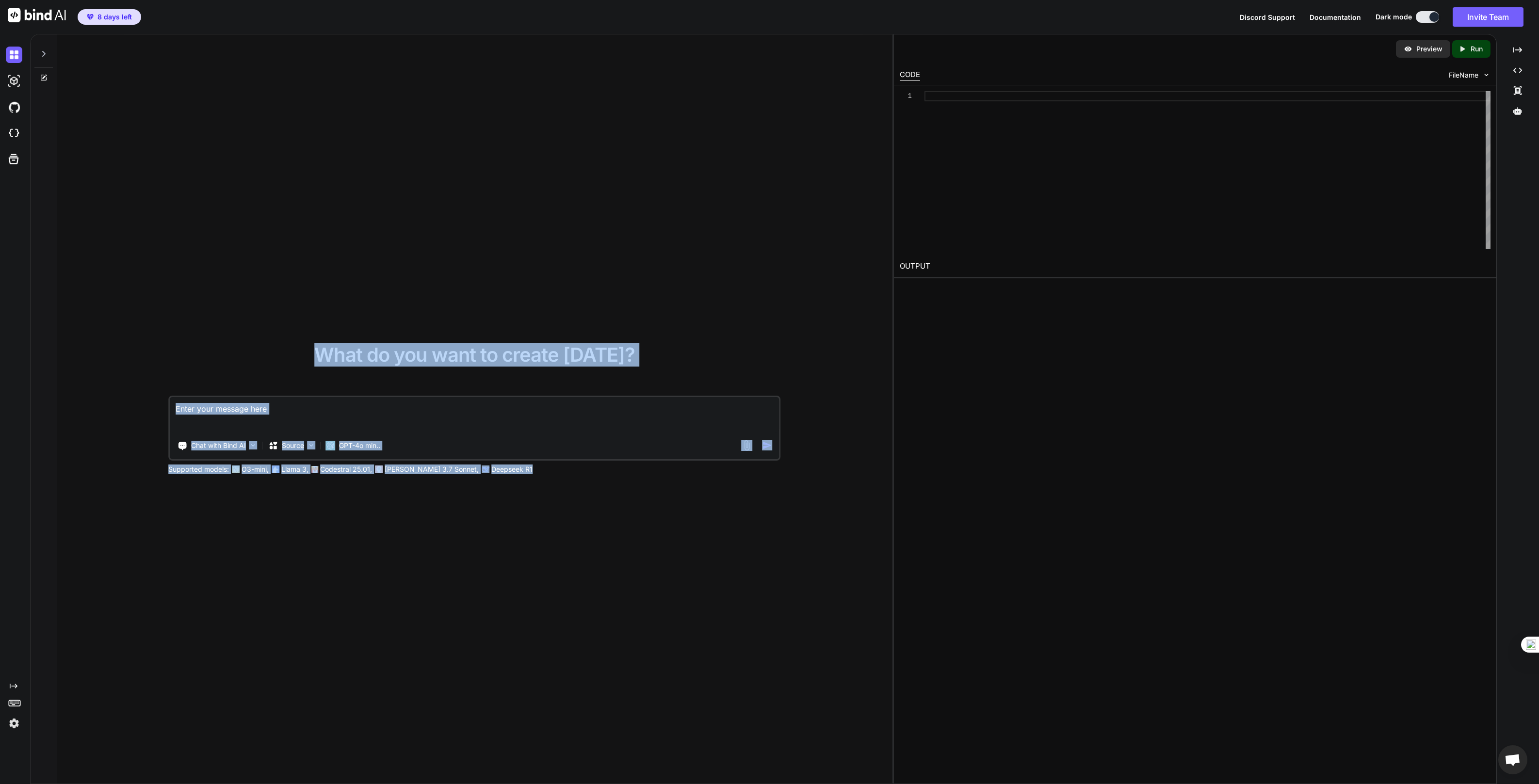
drag, startPoint x: 502, startPoint y: 472, endPoint x: 164, endPoint y: 478, distance: 338.1
click at [164, 478] on div "What do you want to create today? Chat with Bind AI Source GPT-4o min.. Support…" at bounding box center [474, 410] width 835 height 750
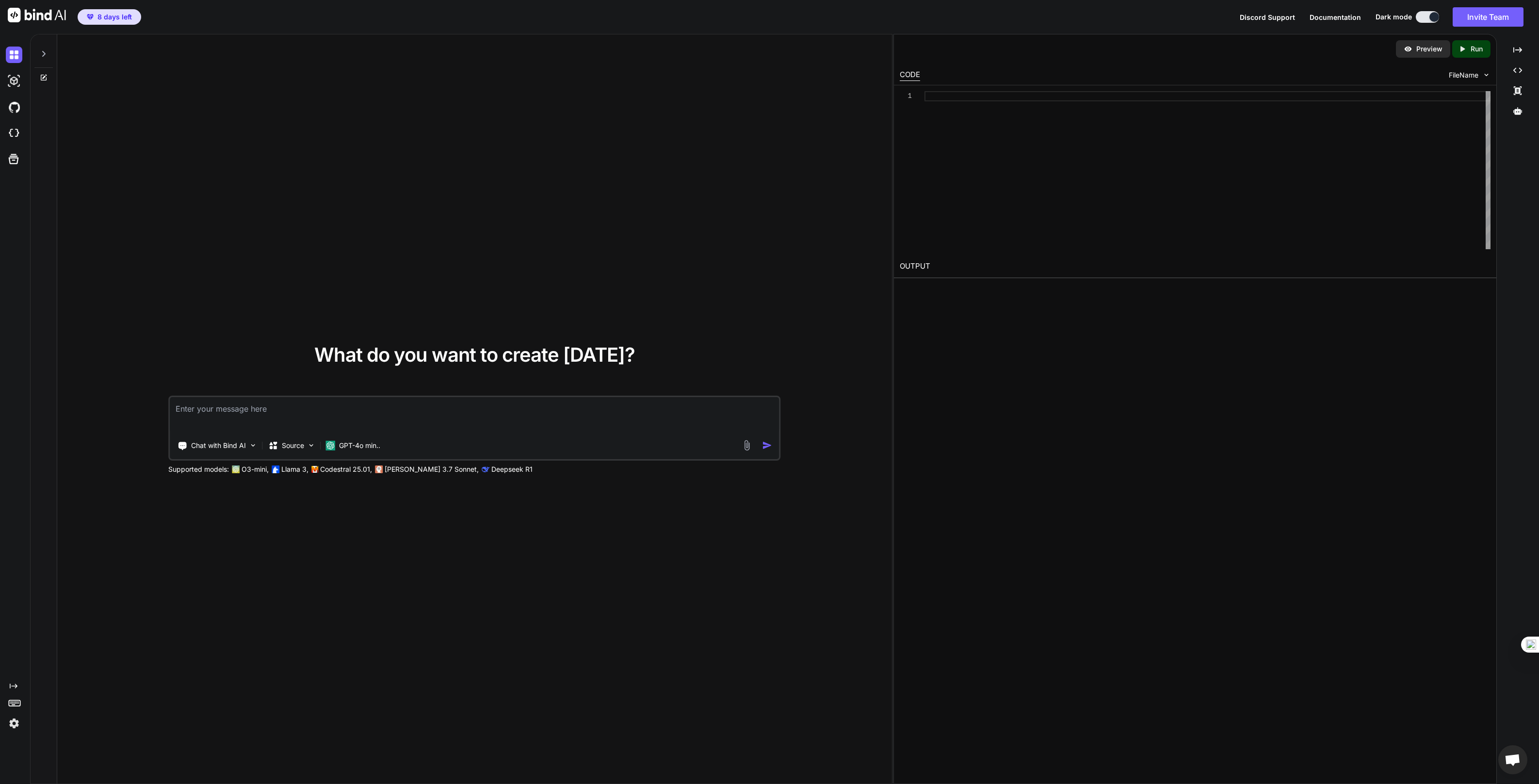
click at [421, 542] on div "What do you want to create today? Chat with Bind AI Source GPT-4o min.. Support…" at bounding box center [474, 410] width 835 height 750
click at [440, 203] on div "What do you want to create today? Chat with Bind AI Source GPT-4o min.. Support…" at bounding box center [474, 410] width 835 height 750
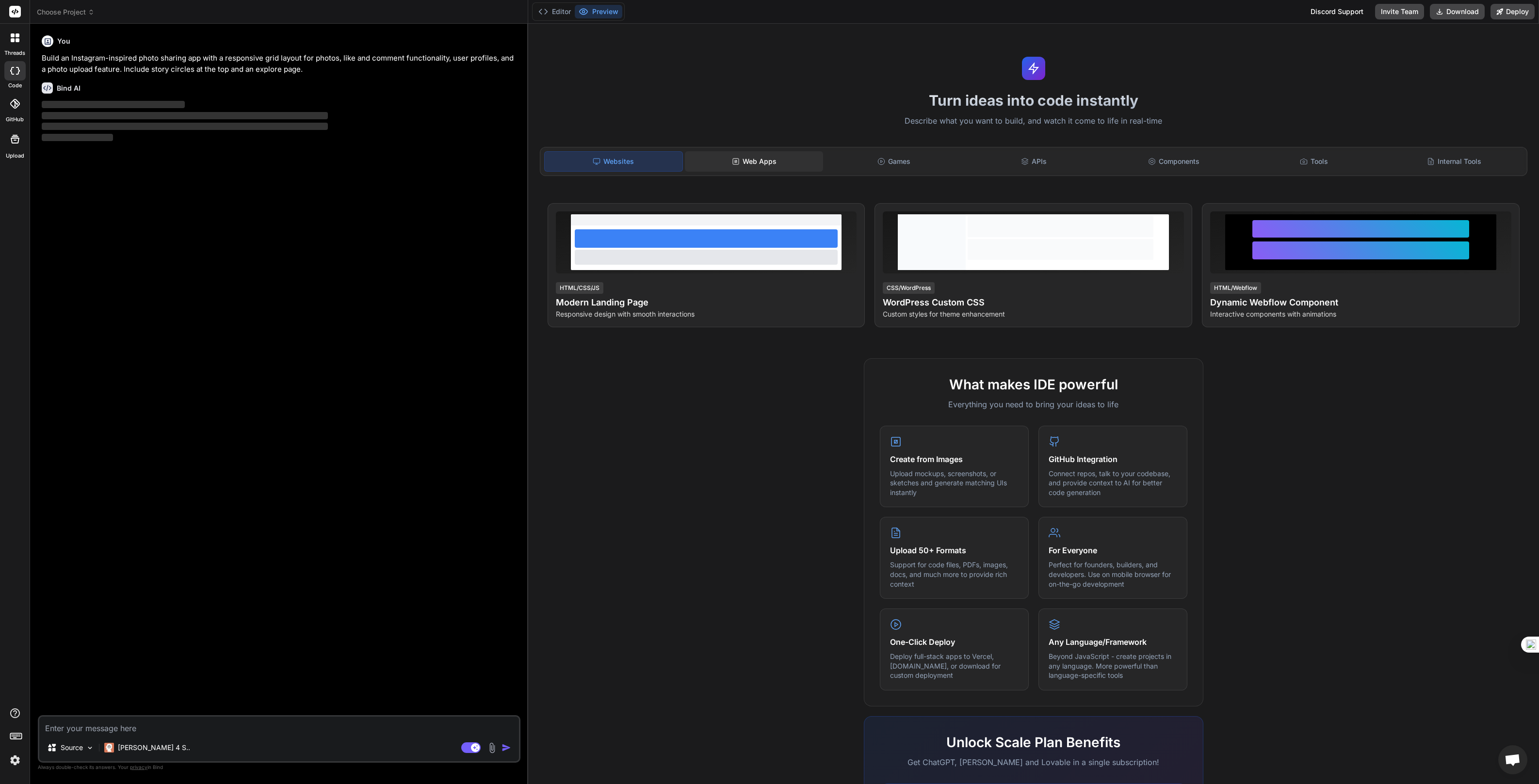
click at [770, 168] on div "Web Apps" at bounding box center [753, 161] width 138 height 20
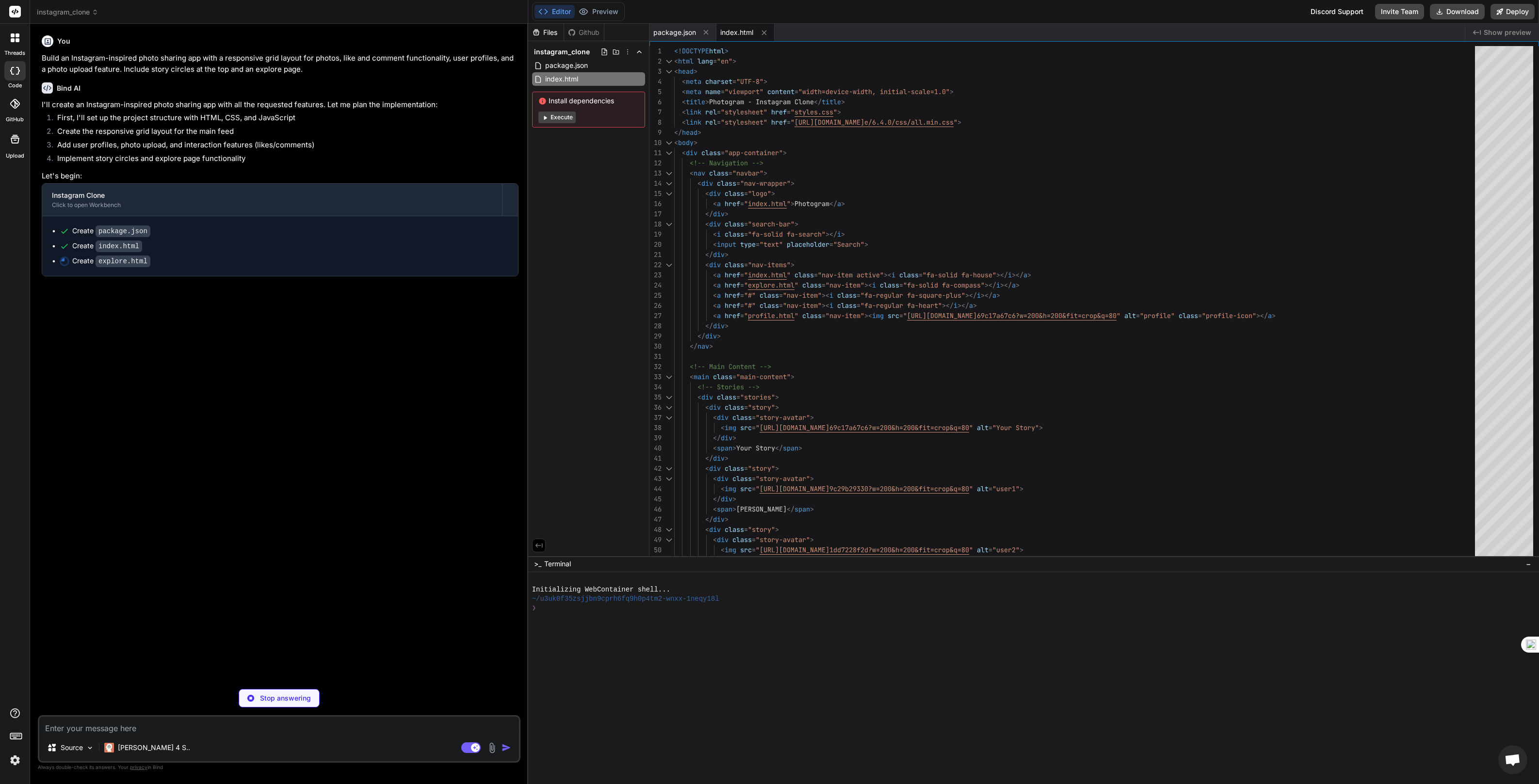
type textarea "x"
type textarea "<script src="app.js"></script> </body> </html>"
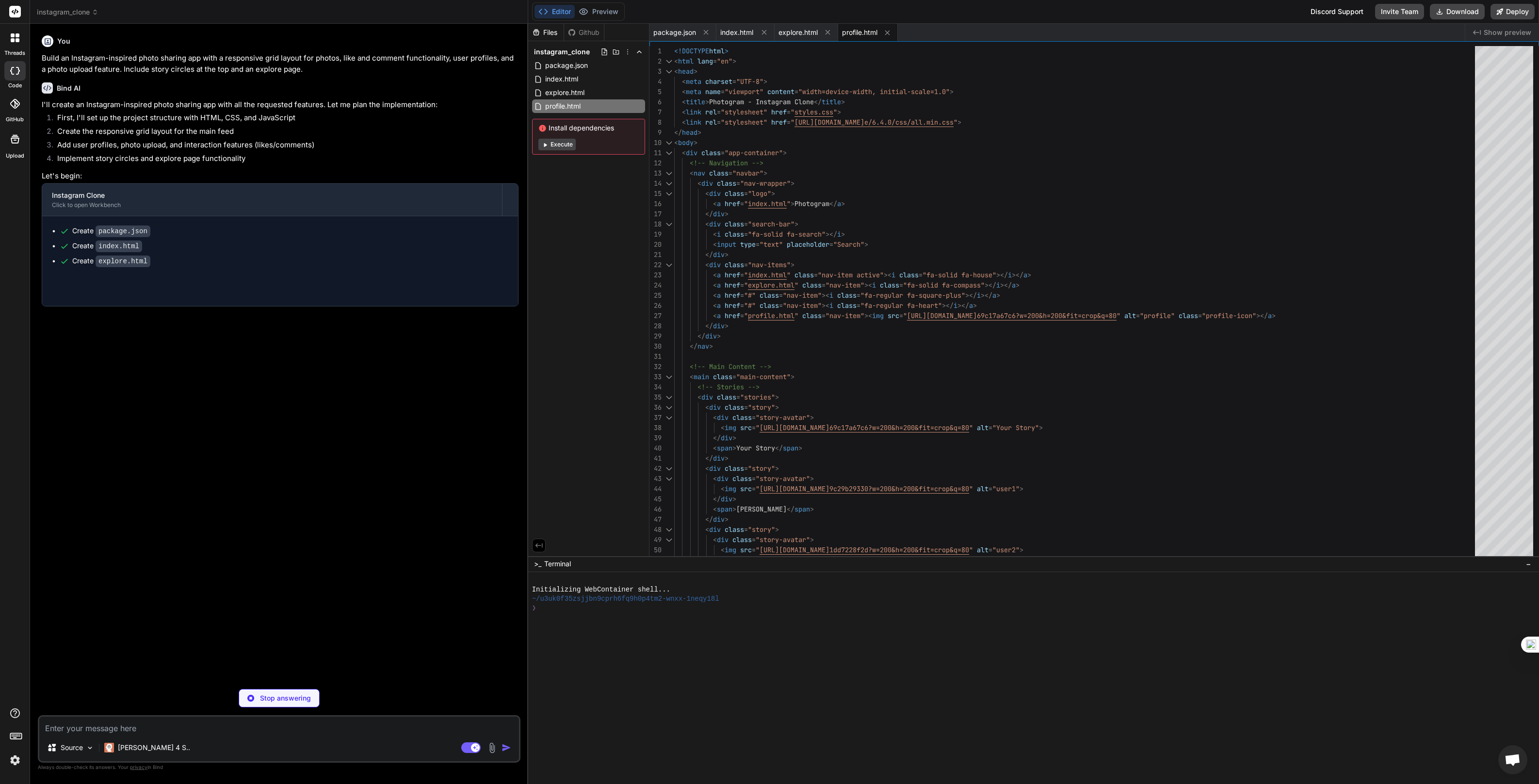
type textarea "x"
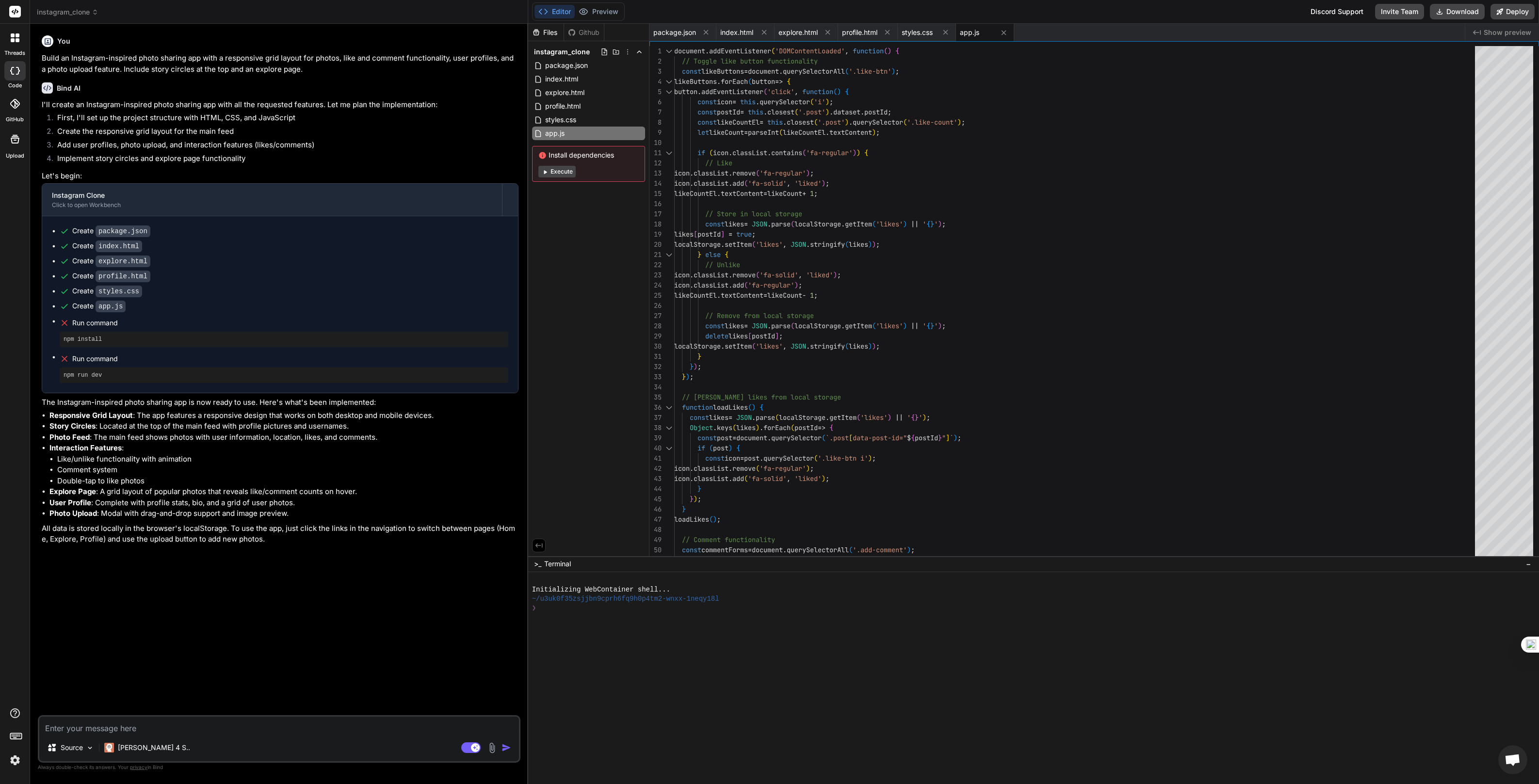
click at [563, 172] on button "Execute" at bounding box center [557, 171] width 38 height 11
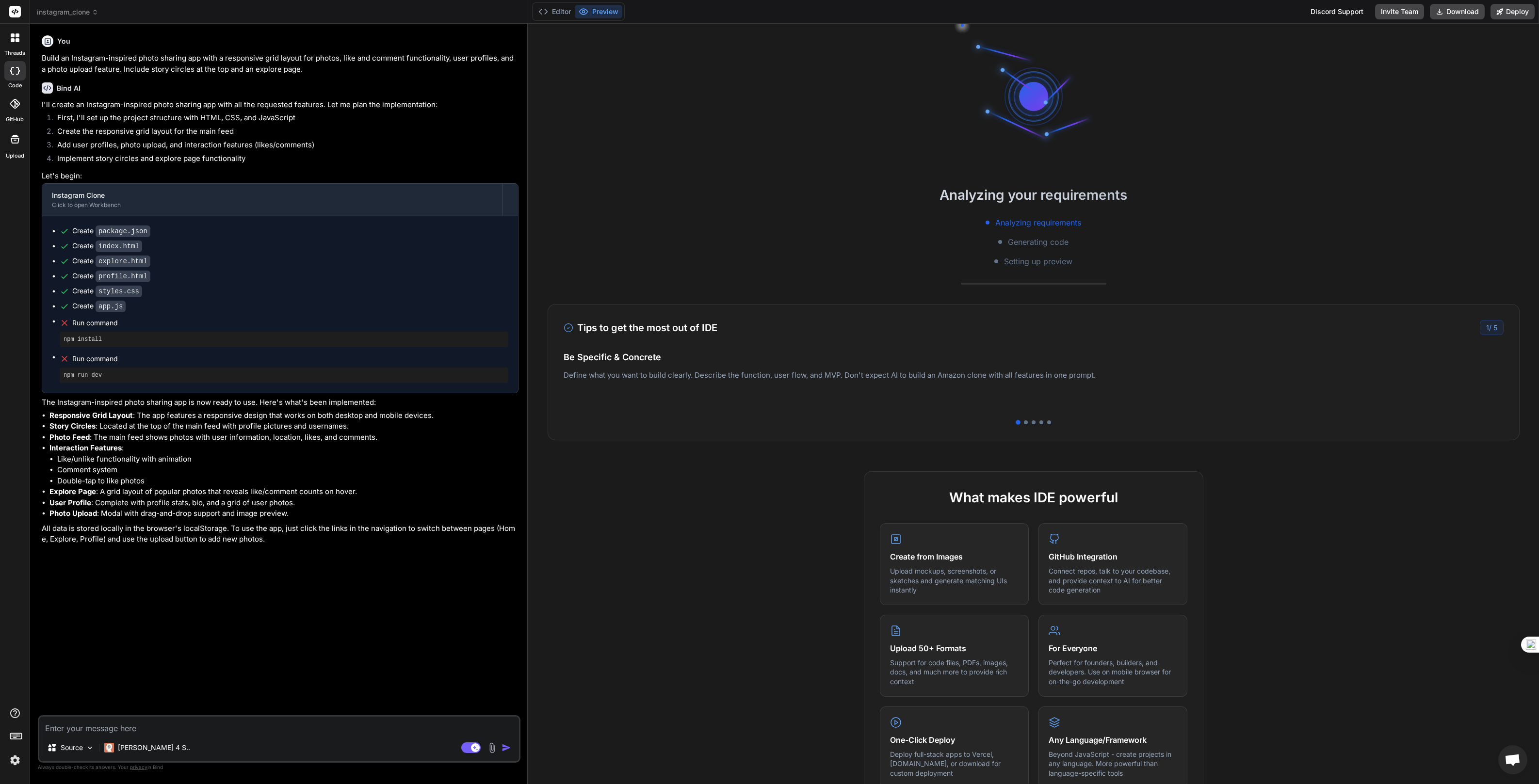
type textarea "x"
